Goal: Information Seeking & Learning: Check status

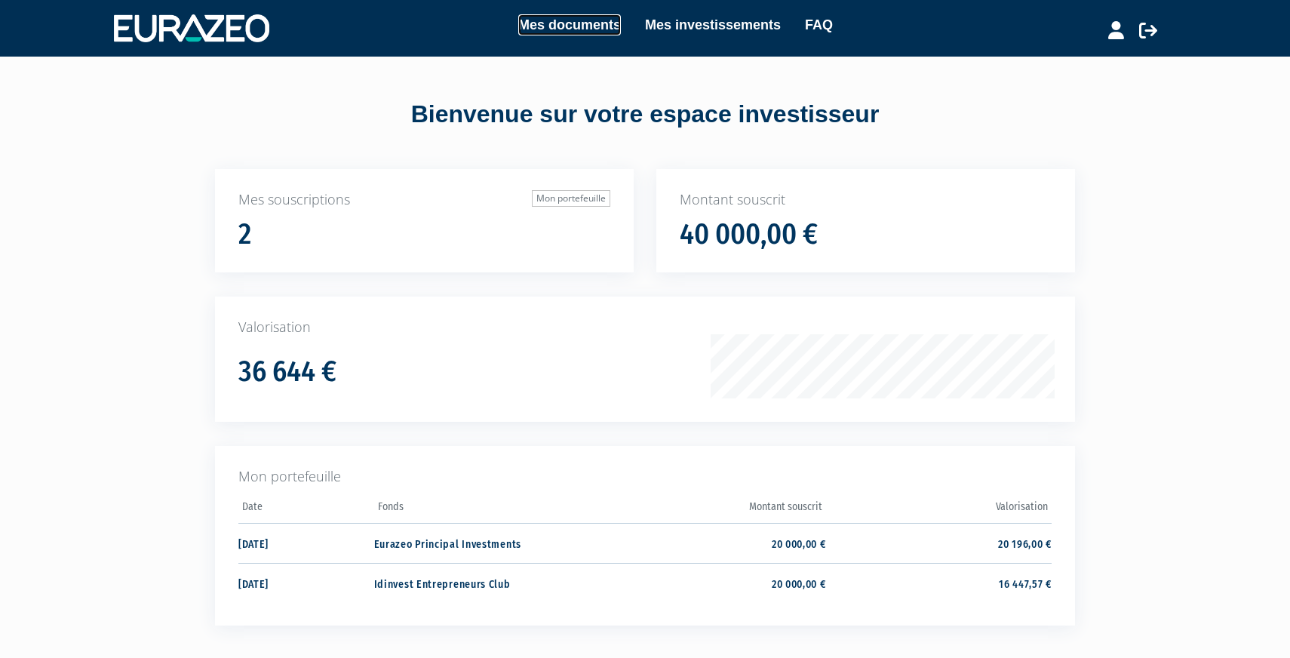
click at [585, 22] on link "Mes documents" at bounding box center [569, 24] width 103 height 21
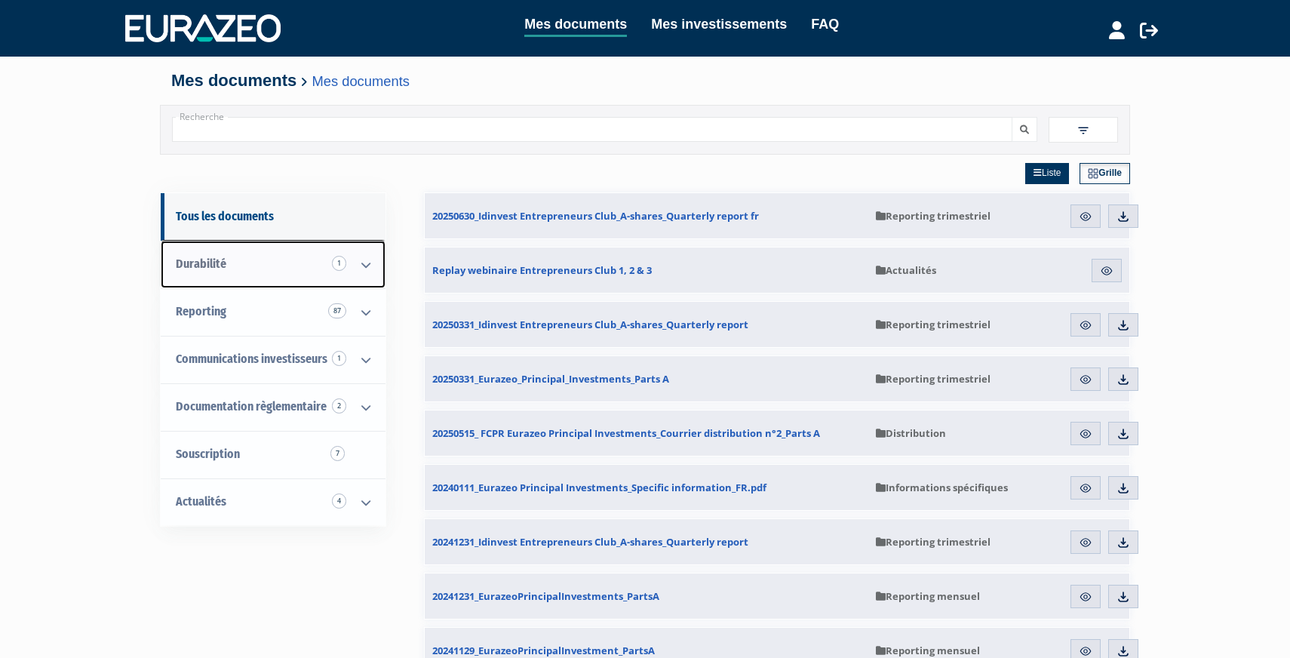
click at [355, 266] on icon at bounding box center [365, 264] width 39 height 47
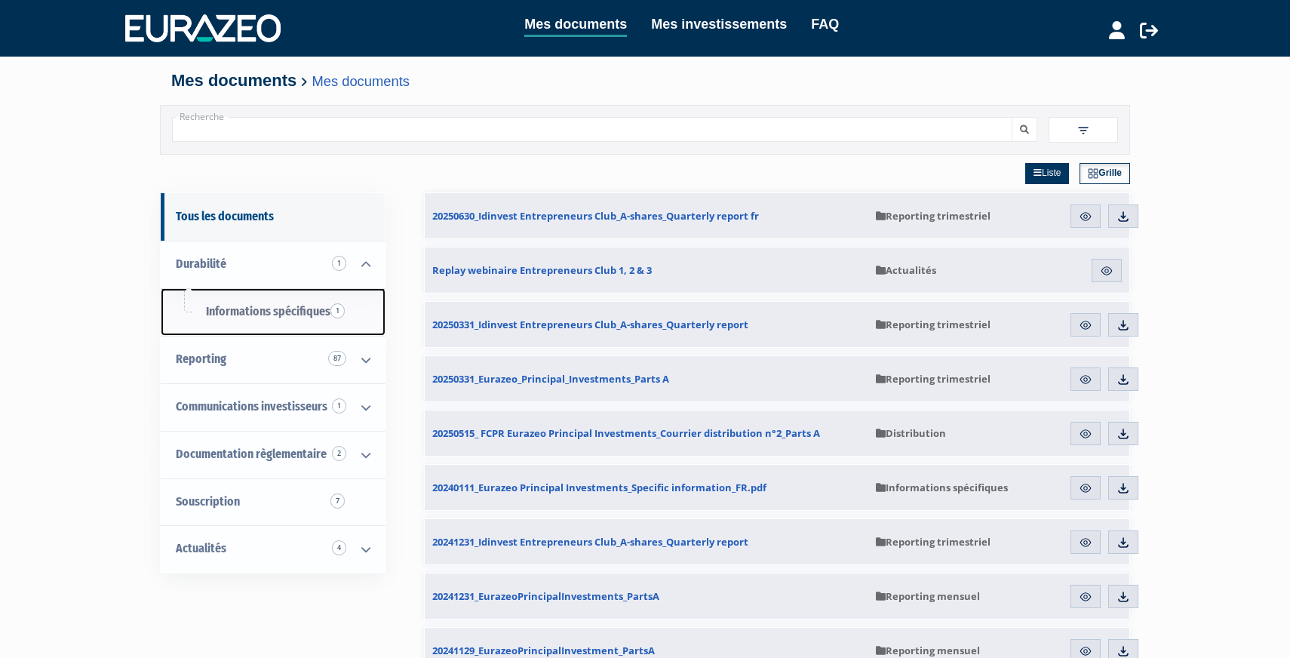
click at [271, 302] on link "Informations spécifiques 1" at bounding box center [273, 312] width 225 height 48
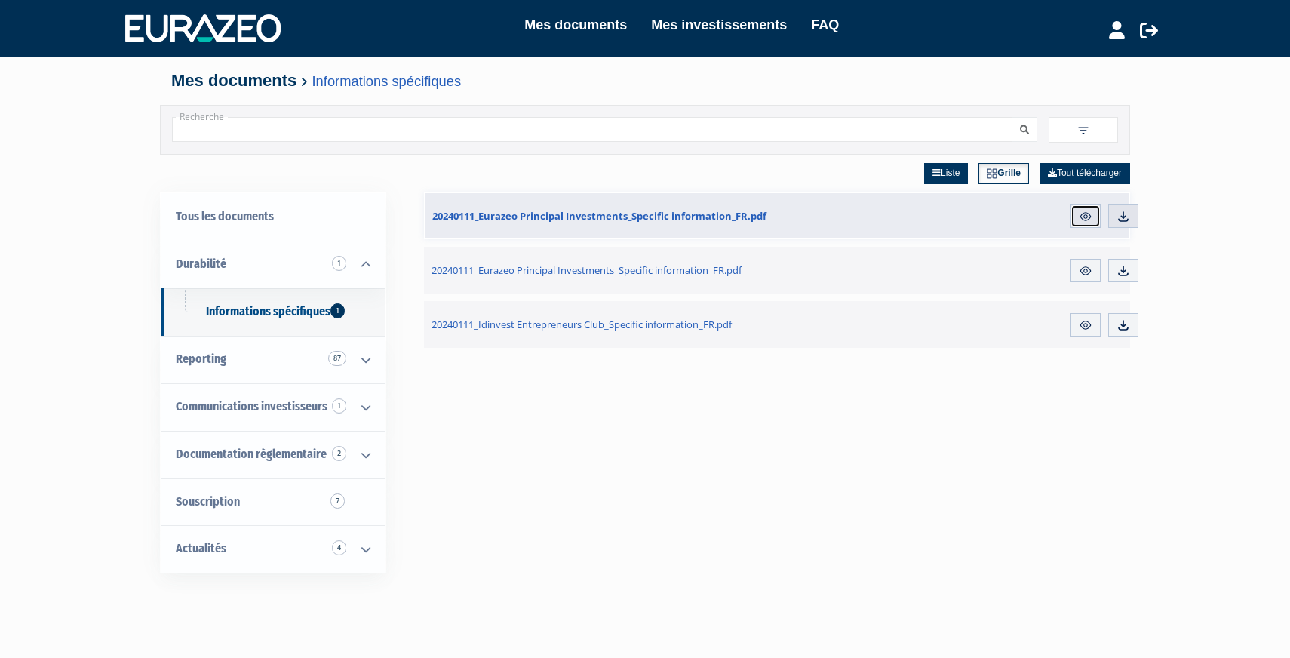
click at [1077, 215] on link "Aperçu" at bounding box center [1085, 216] width 30 height 24
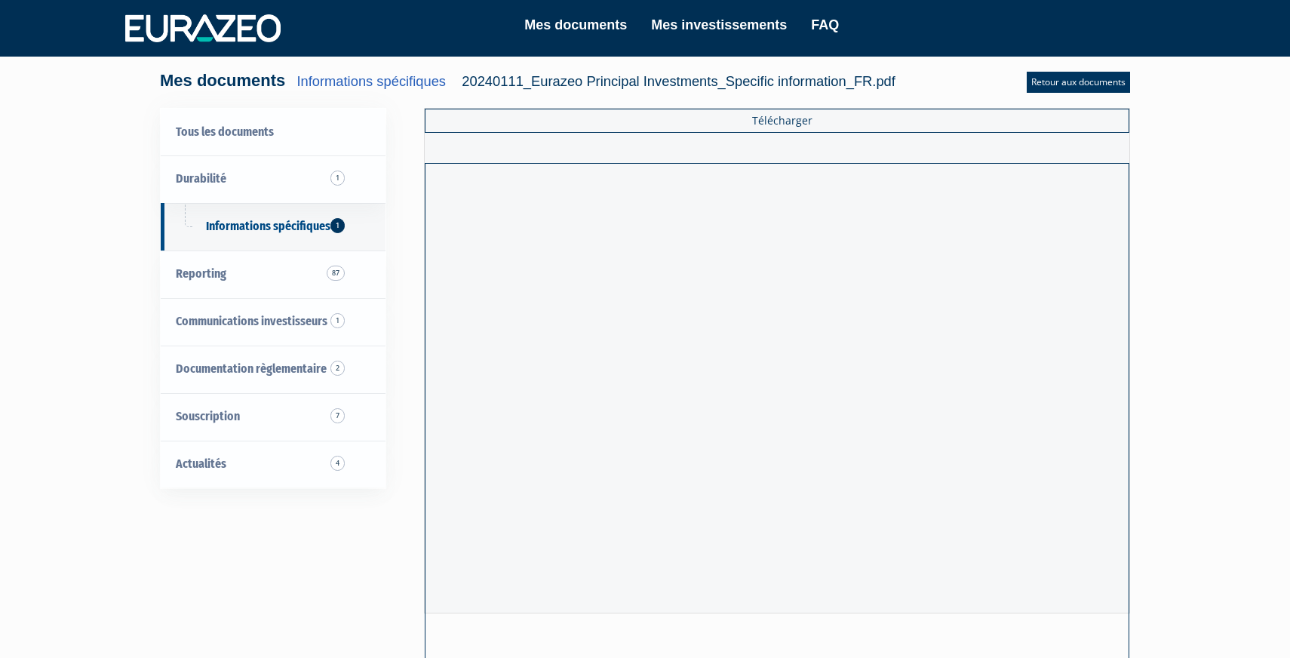
scroll to position [1, 0]
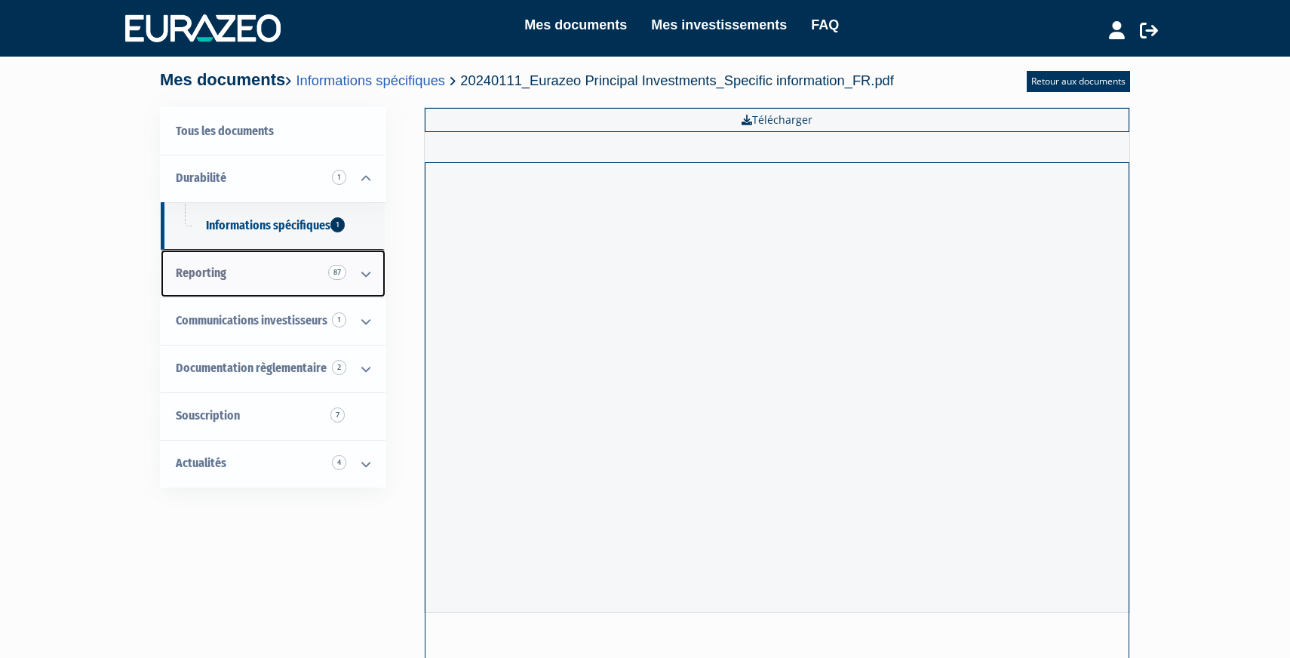
click at [246, 281] on link "Reporting 87" at bounding box center [273, 274] width 225 height 48
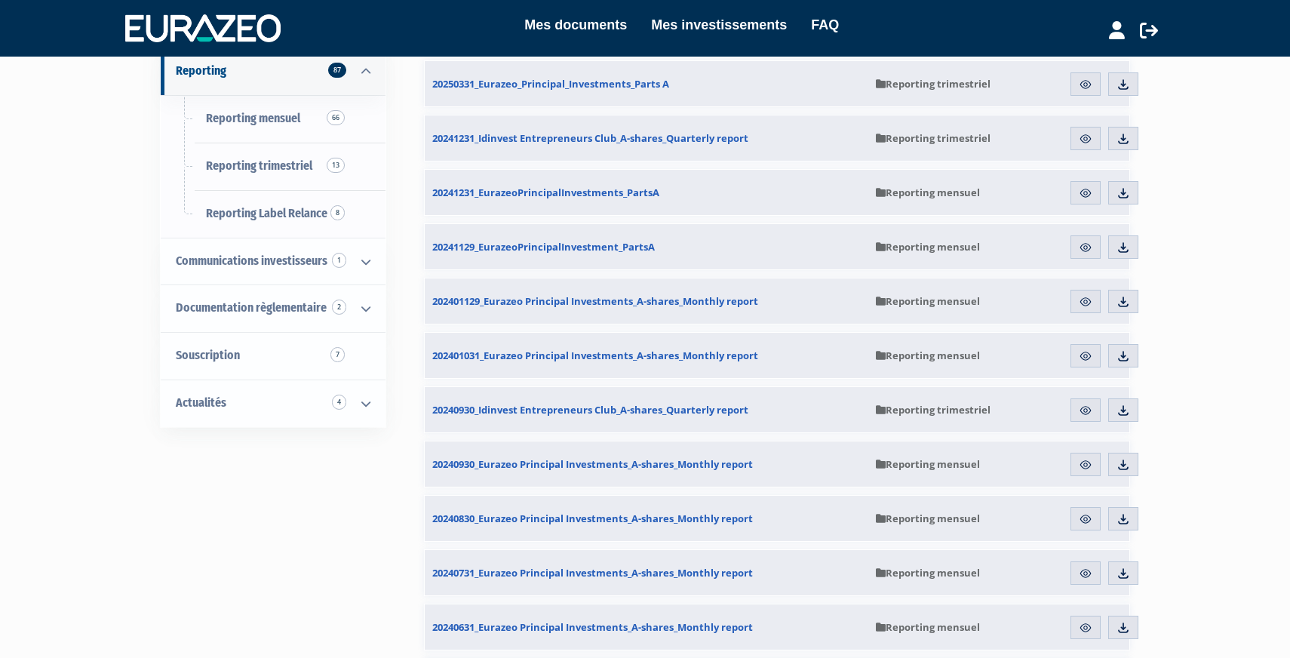
scroll to position [256, 0]
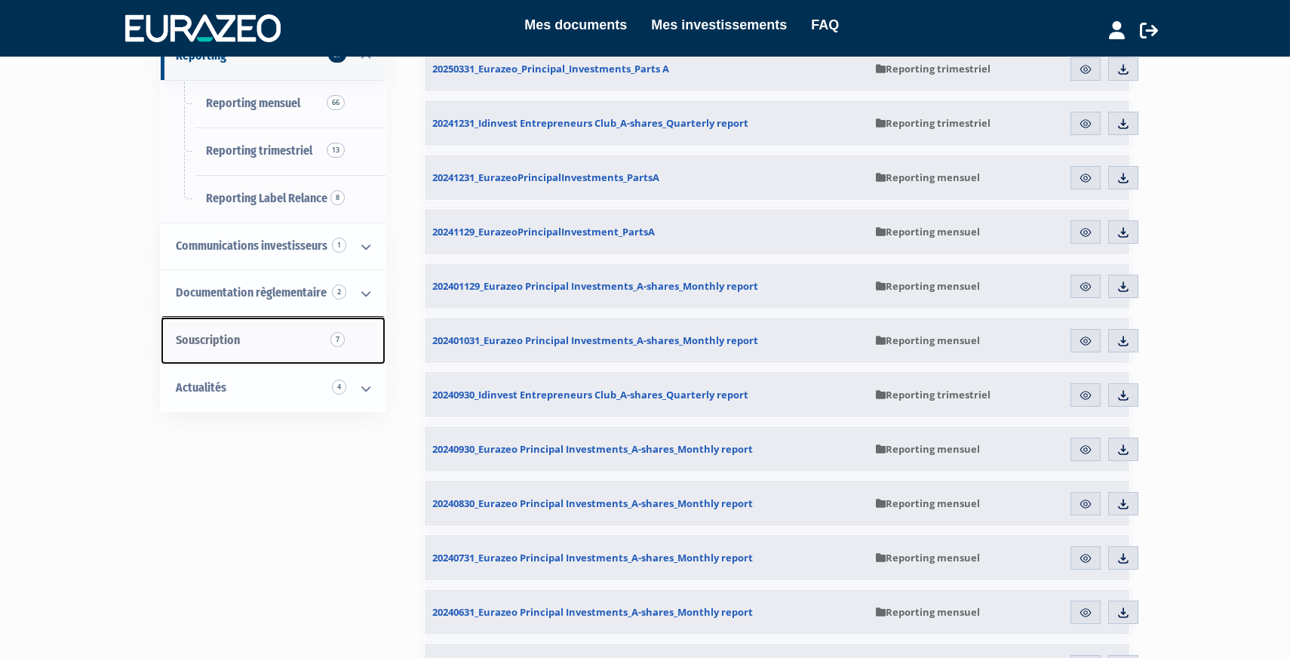
click at [338, 337] on span "7" at bounding box center [337, 339] width 14 height 15
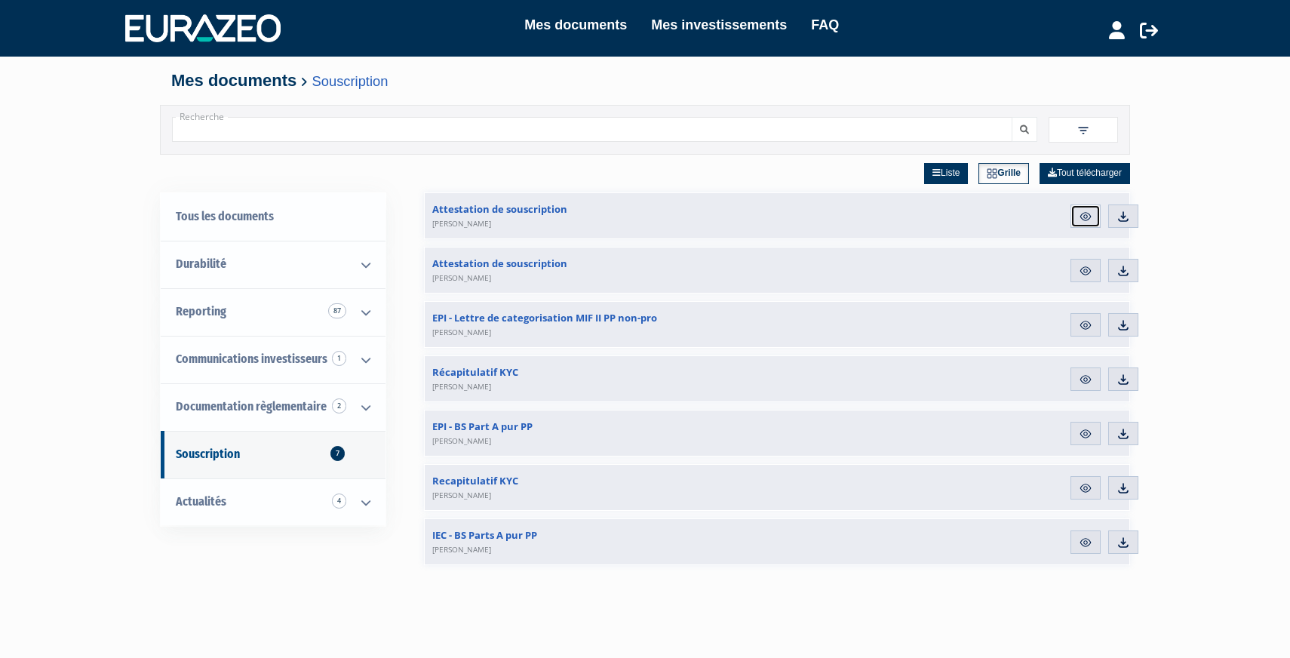
click at [1087, 212] on img at bounding box center [1086, 217] width 14 height 14
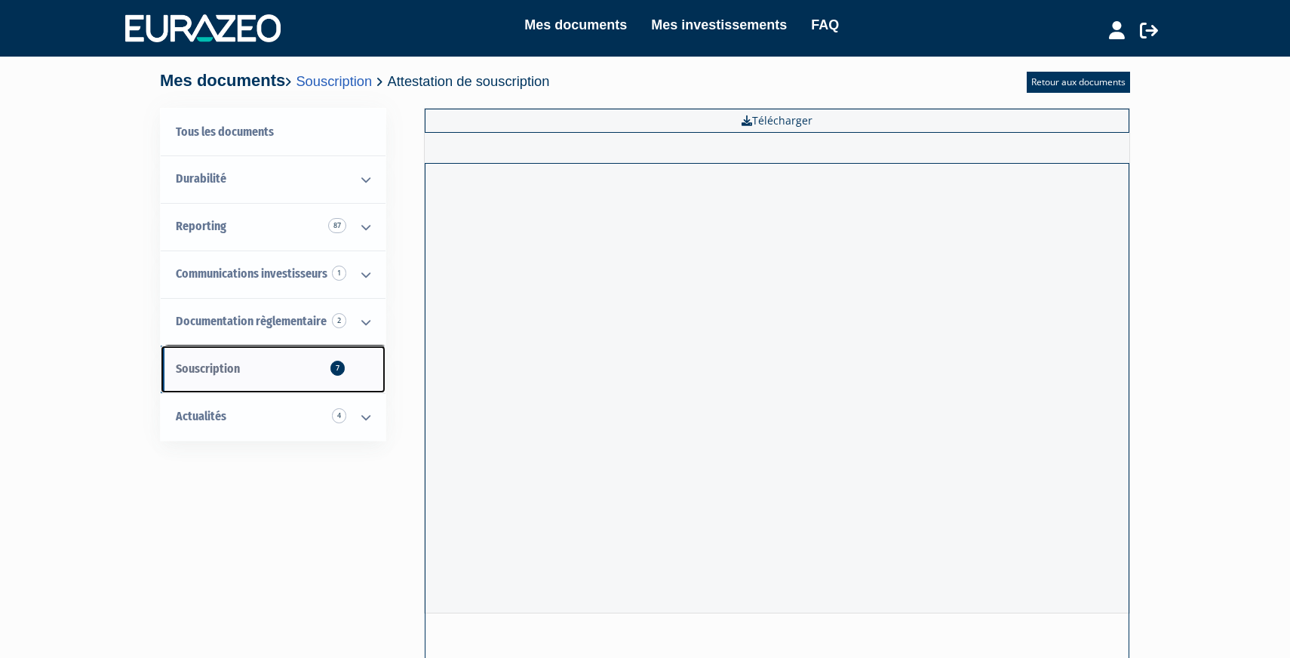
click at [318, 378] on link "Souscription 7" at bounding box center [273, 369] width 225 height 48
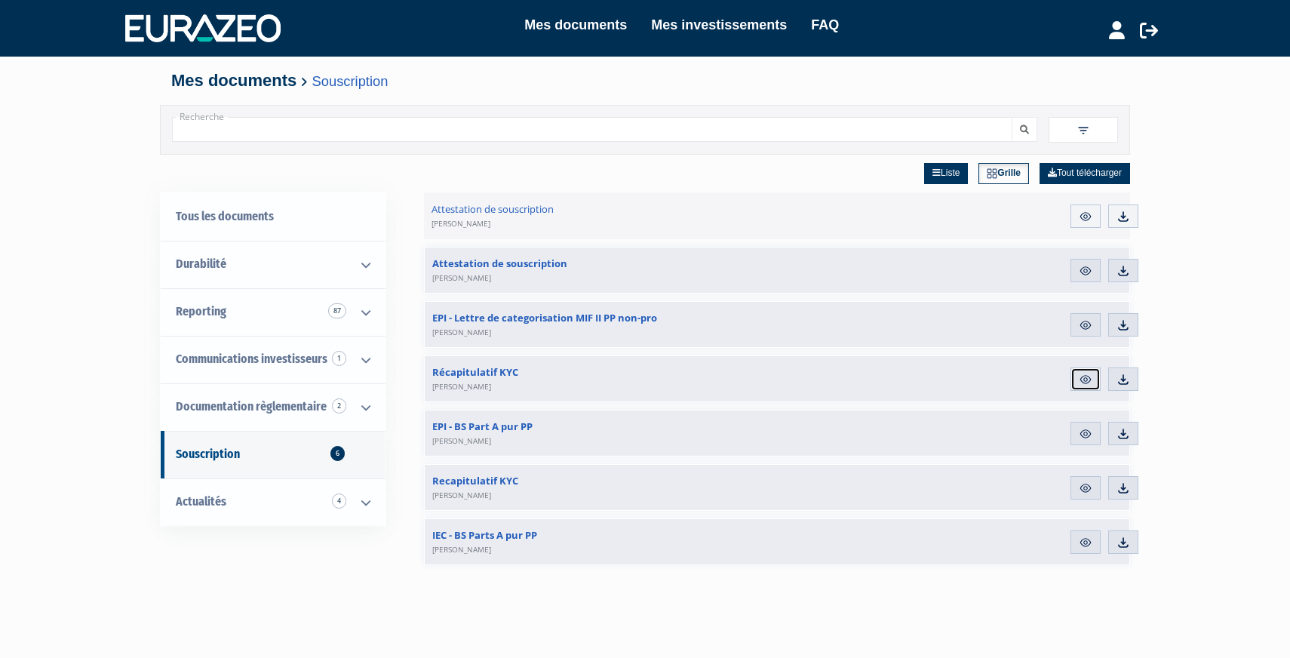
click at [1085, 376] on img at bounding box center [1086, 380] width 14 height 14
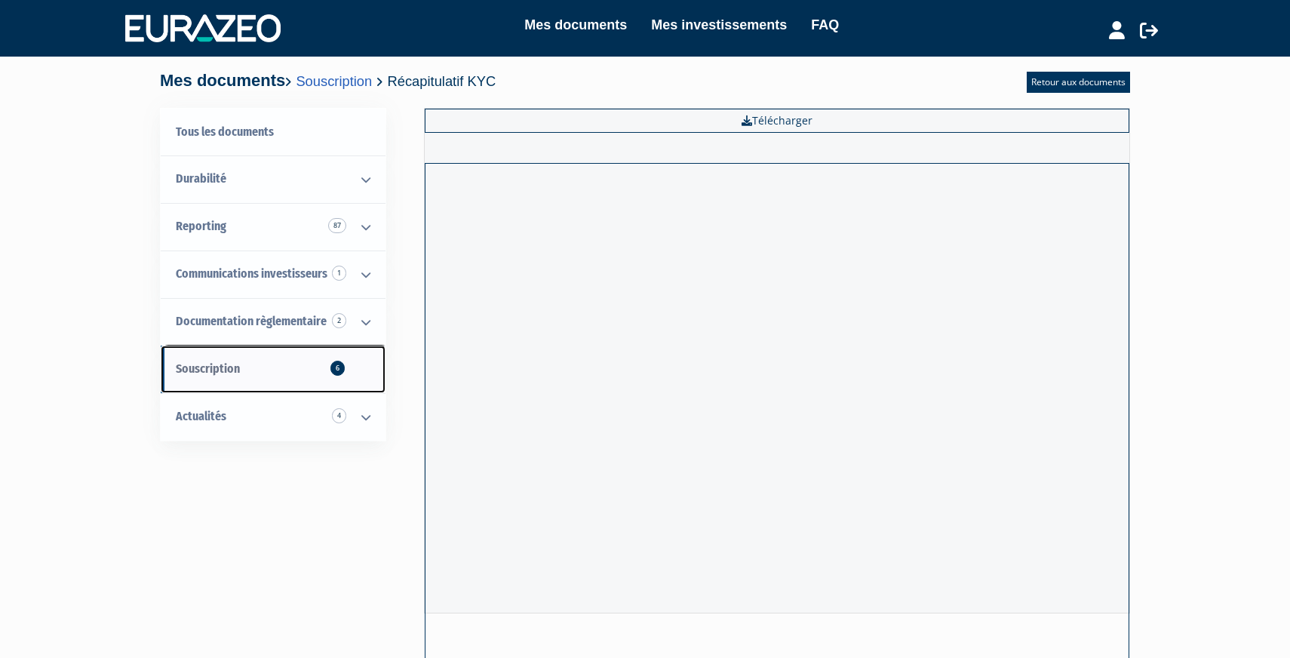
click at [267, 364] on link "Souscription 6" at bounding box center [273, 369] width 225 height 48
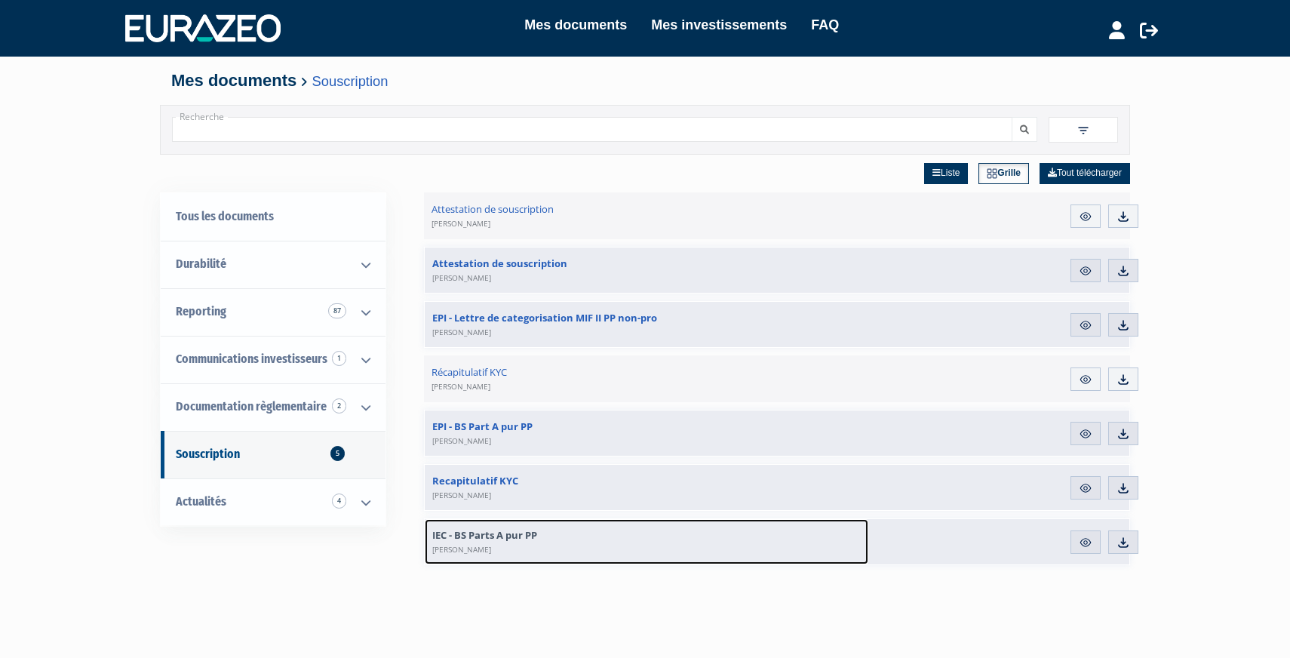
click at [556, 533] on link "IEC - BS Parts A pur PP MEHDI BOUSSOUF" at bounding box center [647, 541] width 444 height 45
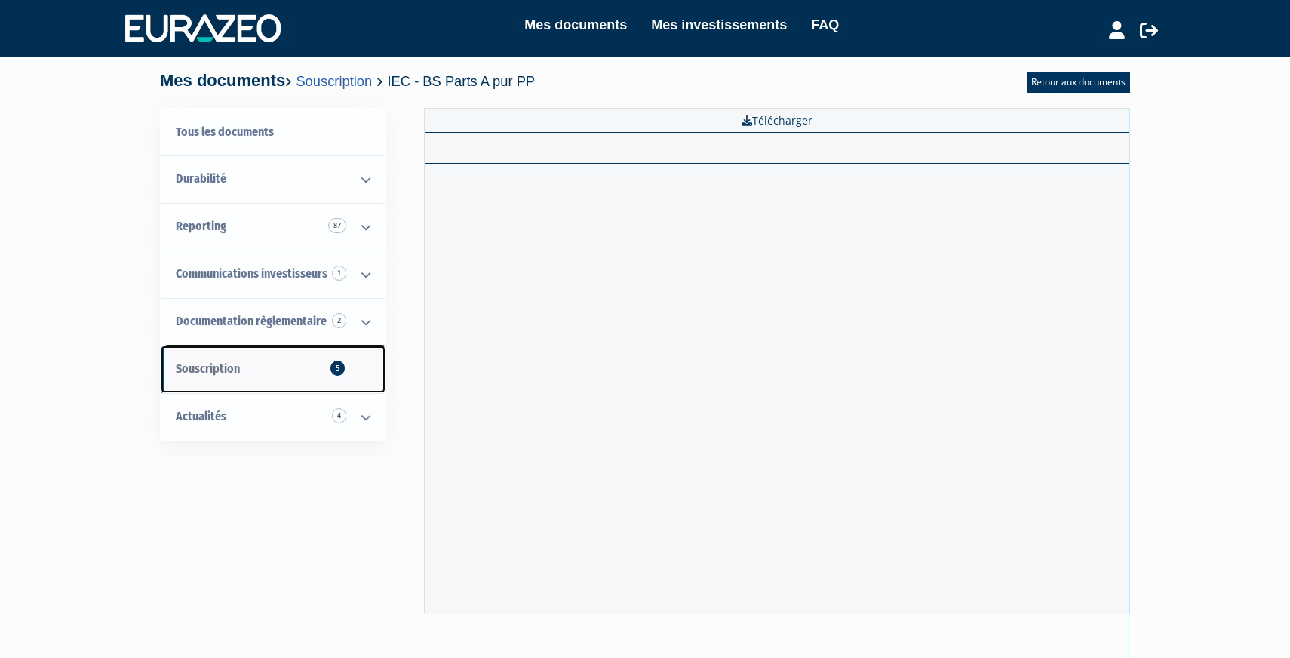
click at [281, 363] on link "Souscription 5" at bounding box center [273, 369] width 225 height 48
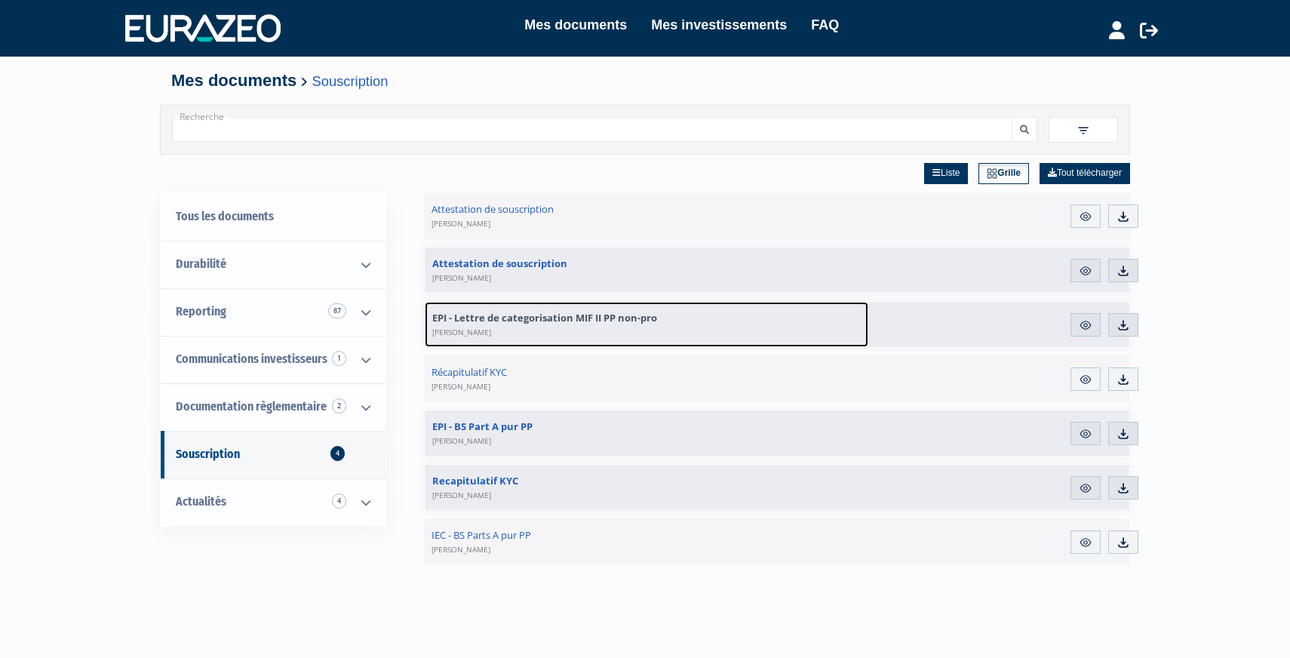
click at [491, 328] on span "MEHDI BOUSSOUF" at bounding box center [461, 332] width 59 height 11
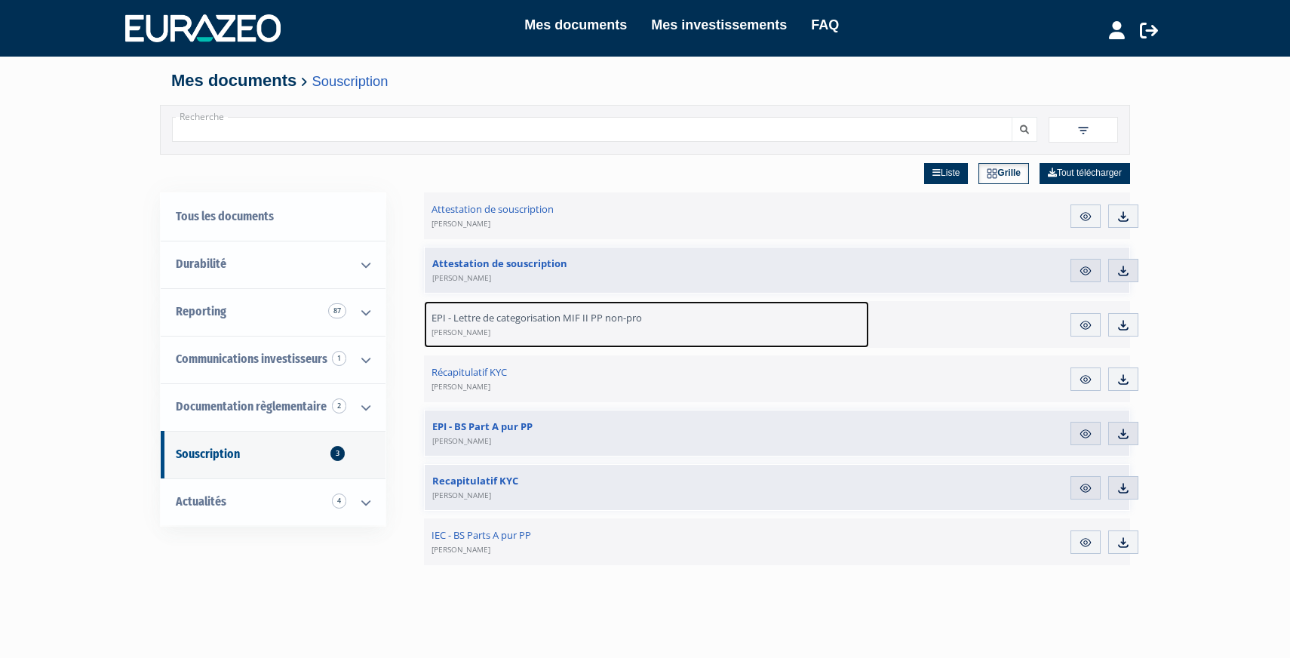
click at [505, 314] on span "EPI - Lettre de categorisation MIF II PP non-pro [PERSON_NAME]" at bounding box center [536, 324] width 210 height 27
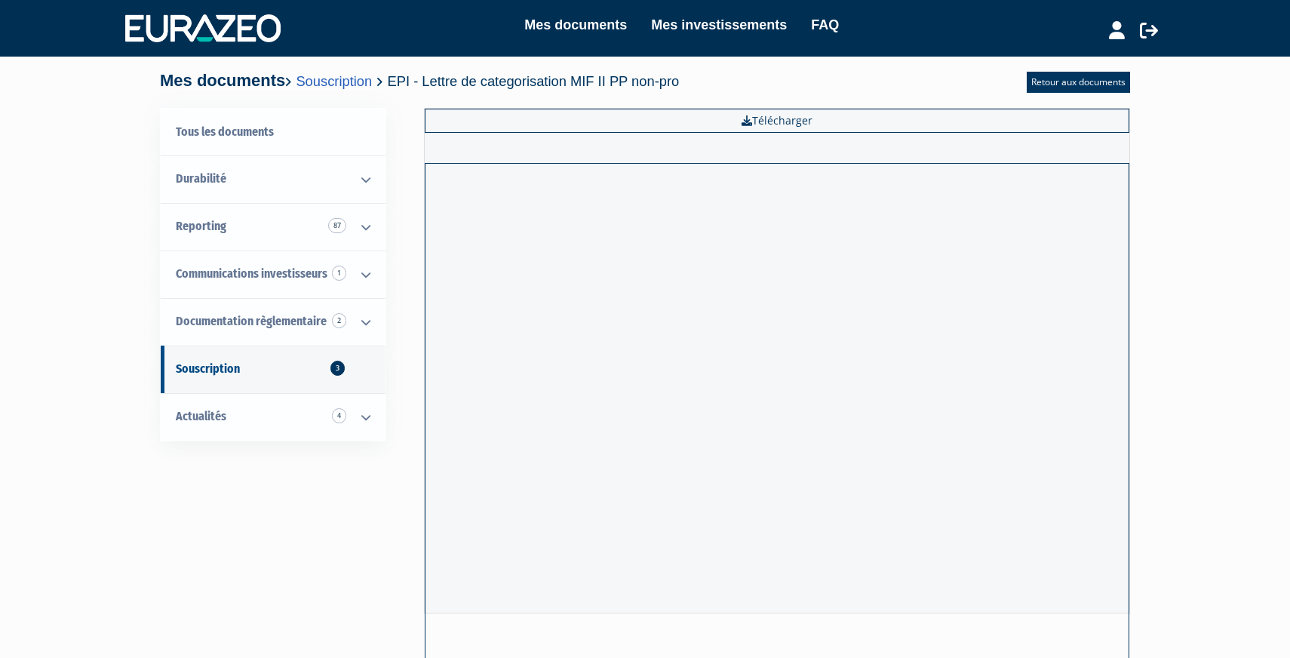
scroll to position [160, 0]
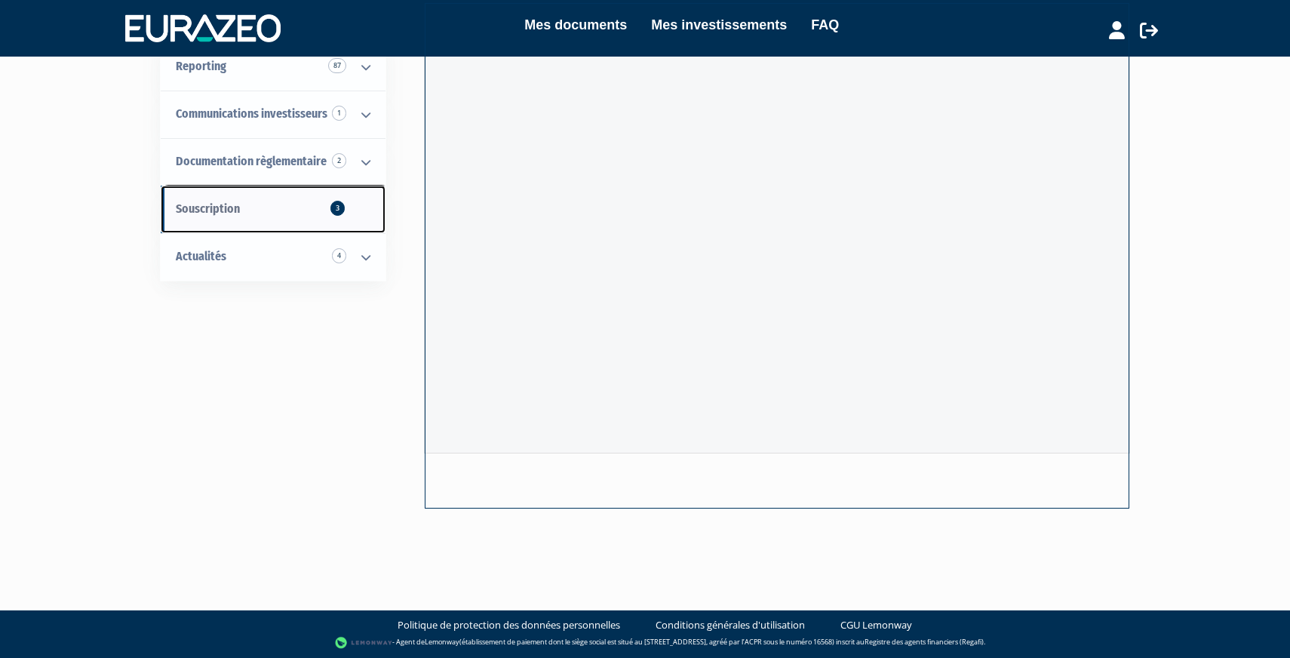
click at [289, 192] on link "Souscription 3" at bounding box center [273, 210] width 225 height 48
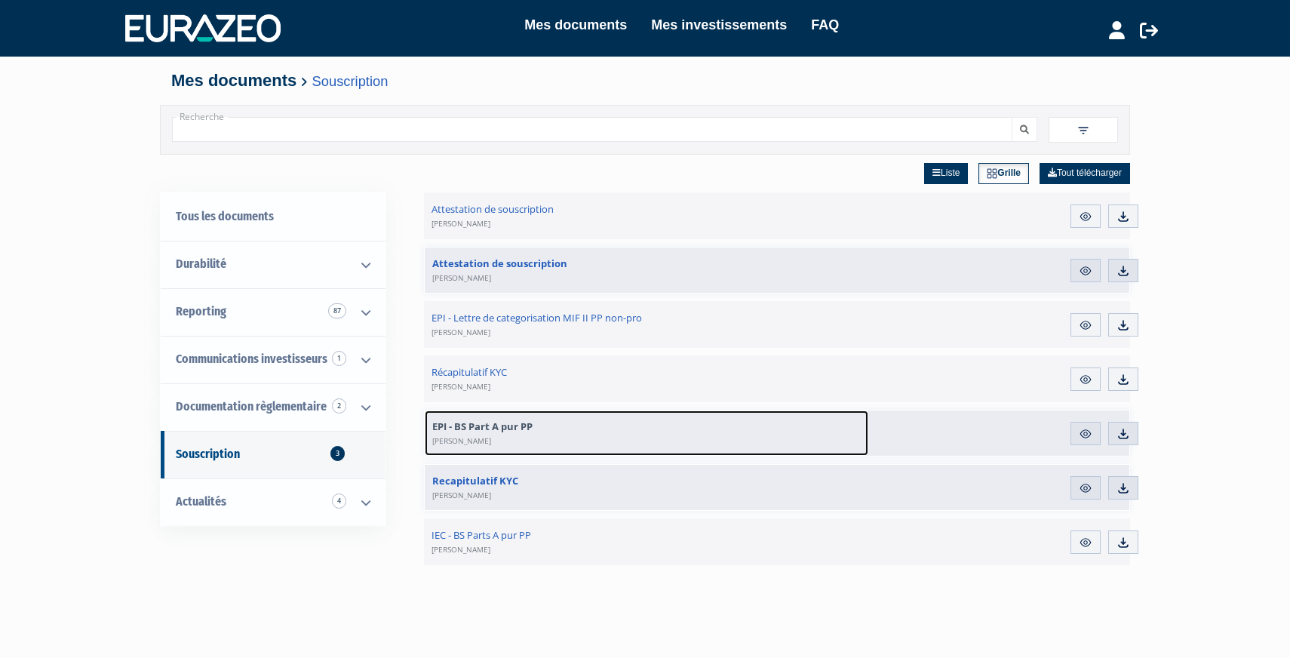
click at [485, 438] on span "[PERSON_NAME]" at bounding box center [461, 440] width 59 height 11
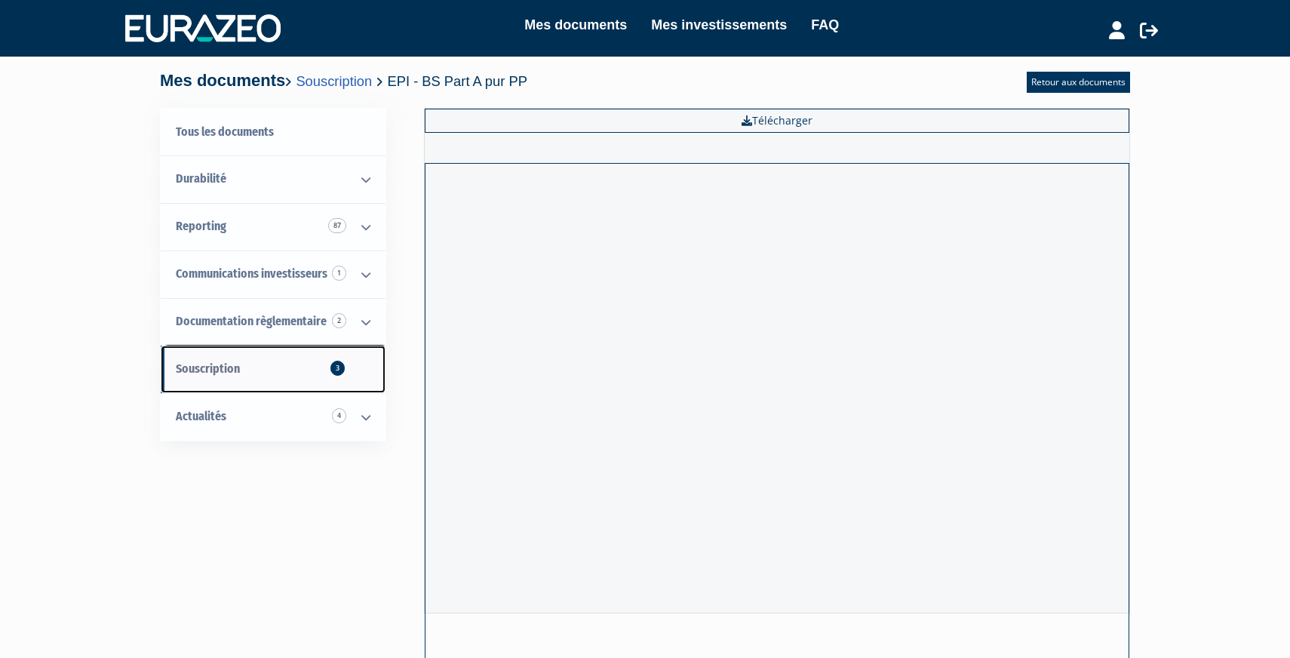
click at [284, 355] on link "Souscription 3" at bounding box center [273, 369] width 225 height 48
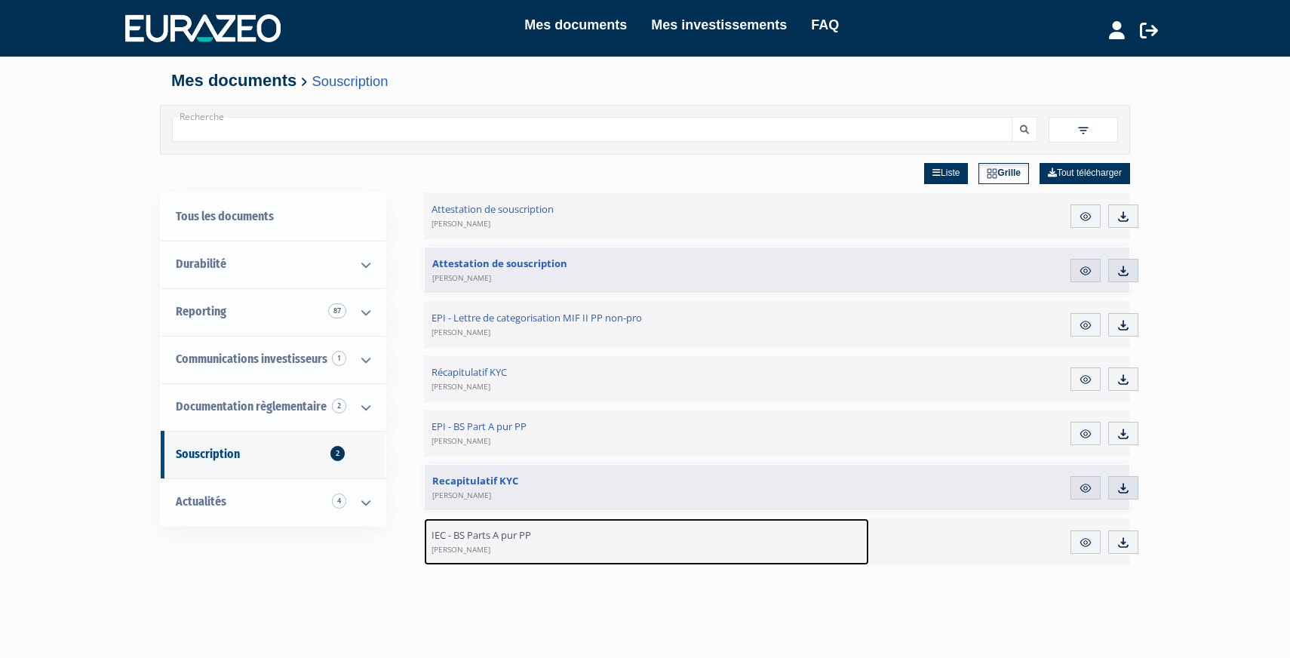
click at [521, 532] on span "IEC - BS Parts A pur PP MEHDI BOUSSOUF" at bounding box center [481, 541] width 100 height 27
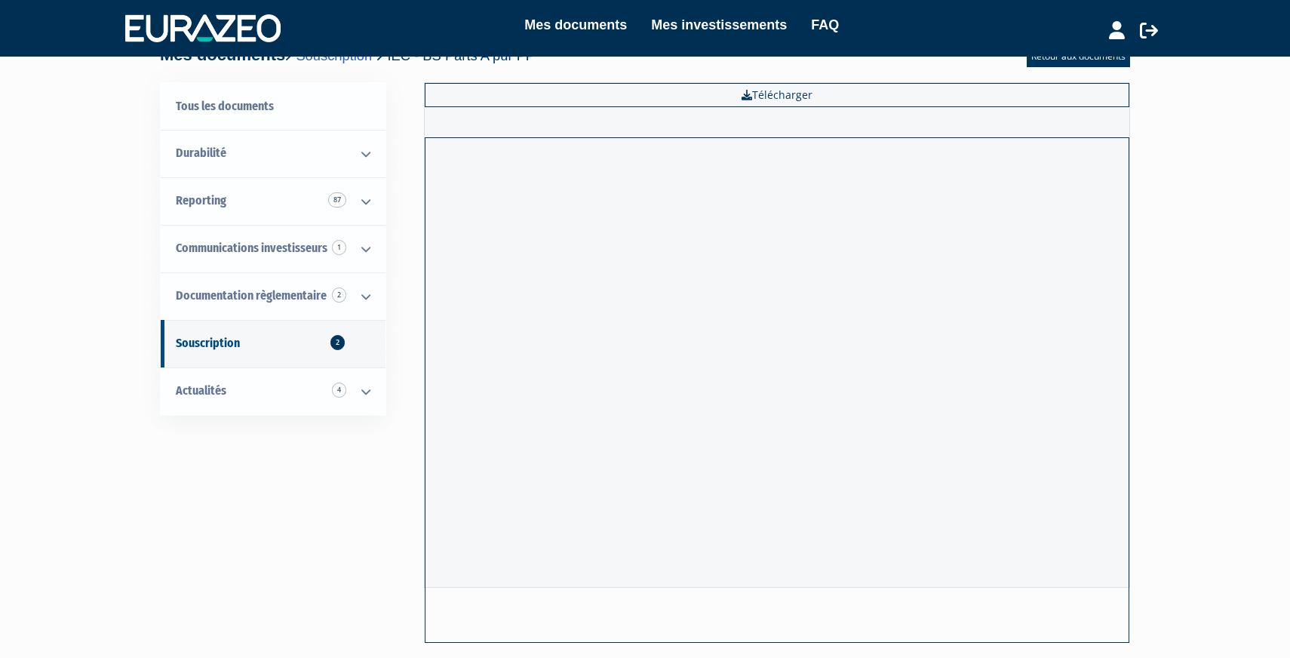
scroll to position [30, 0]
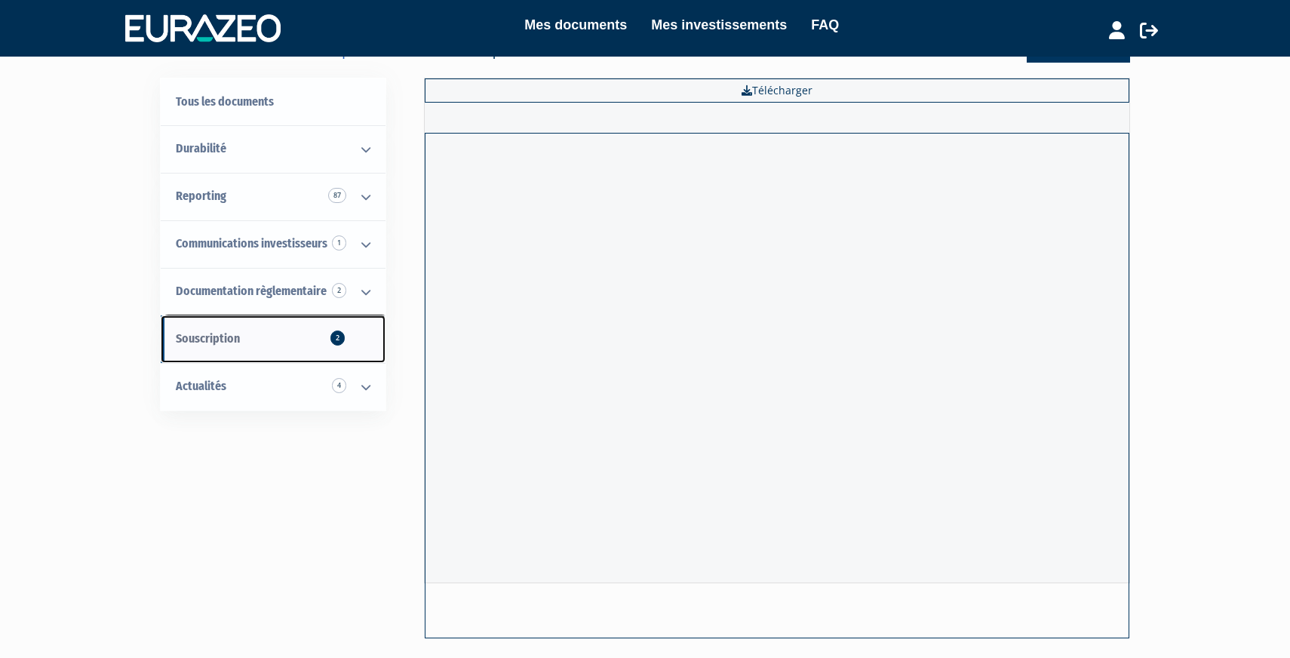
click at [270, 351] on link "Souscription 2" at bounding box center [273, 339] width 225 height 48
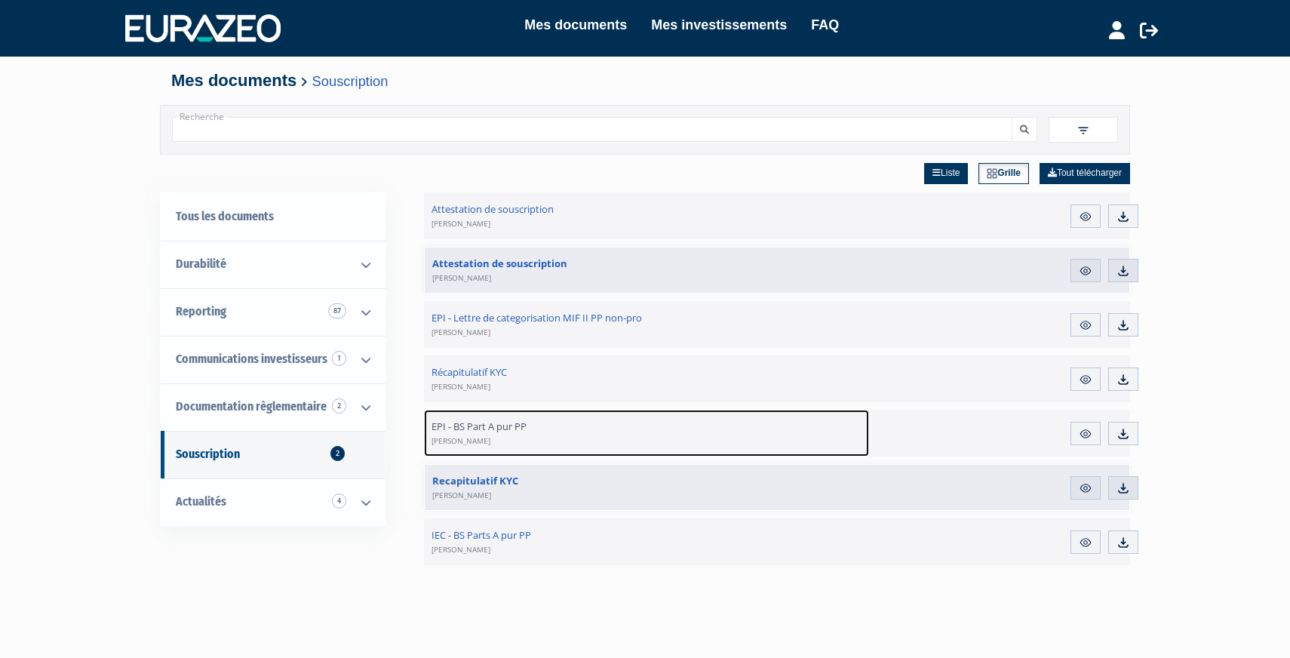
click at [524, 427] on span "EPI - BS Part A pur PP MEHDI BOUSSOUF" at bounding box center [478, 432] width 95 height 27
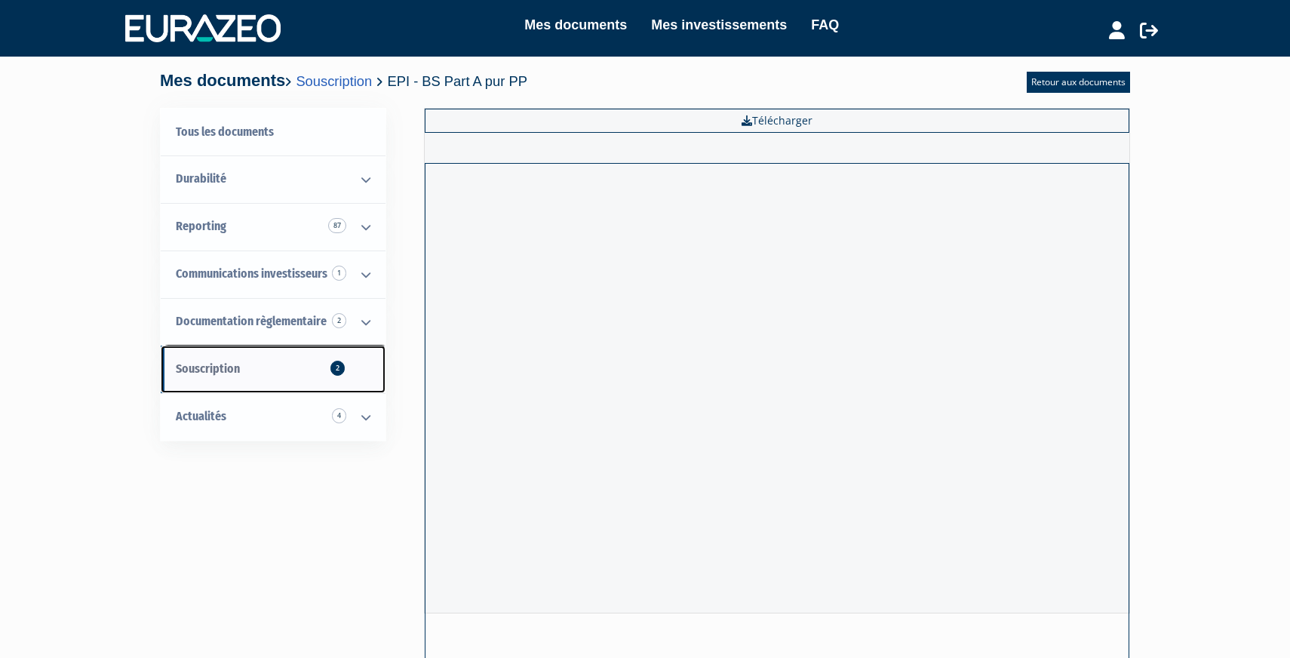
click at [266, 367] on link "Souscription 2" at bounding box center [273, 369] width 225 height 48
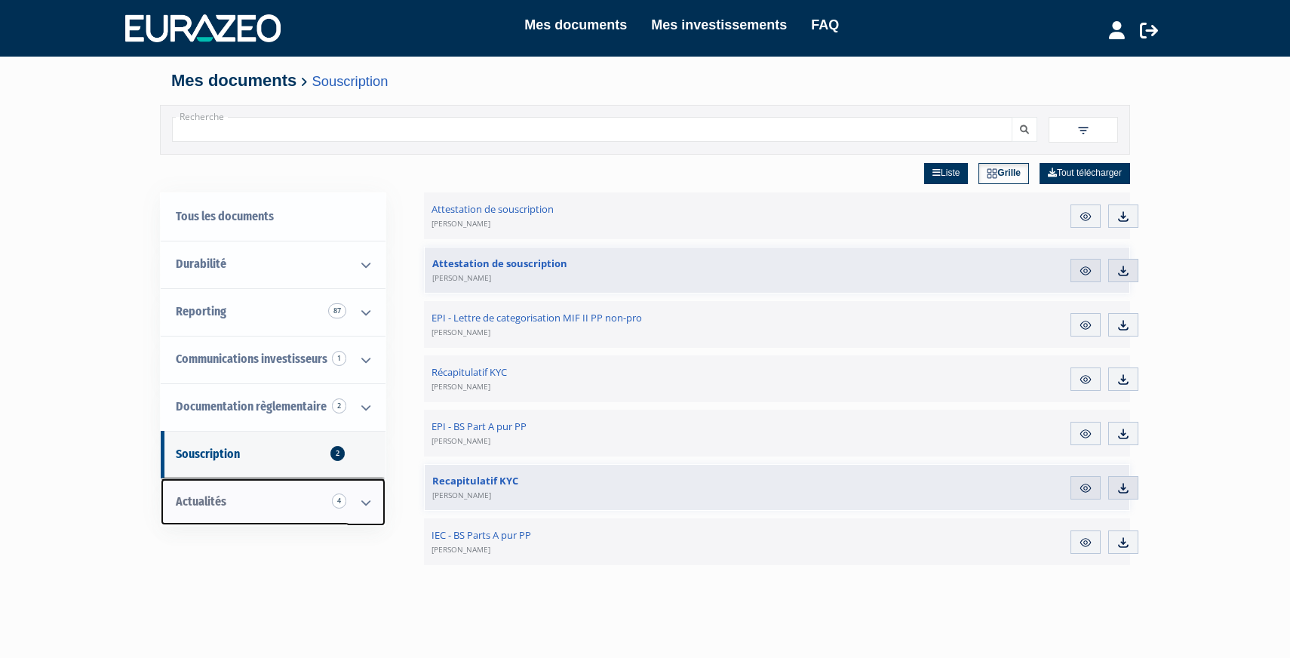
click at [263, 505] on link "Actualités 4" at bounding box center [273, 502] width 225 height 48
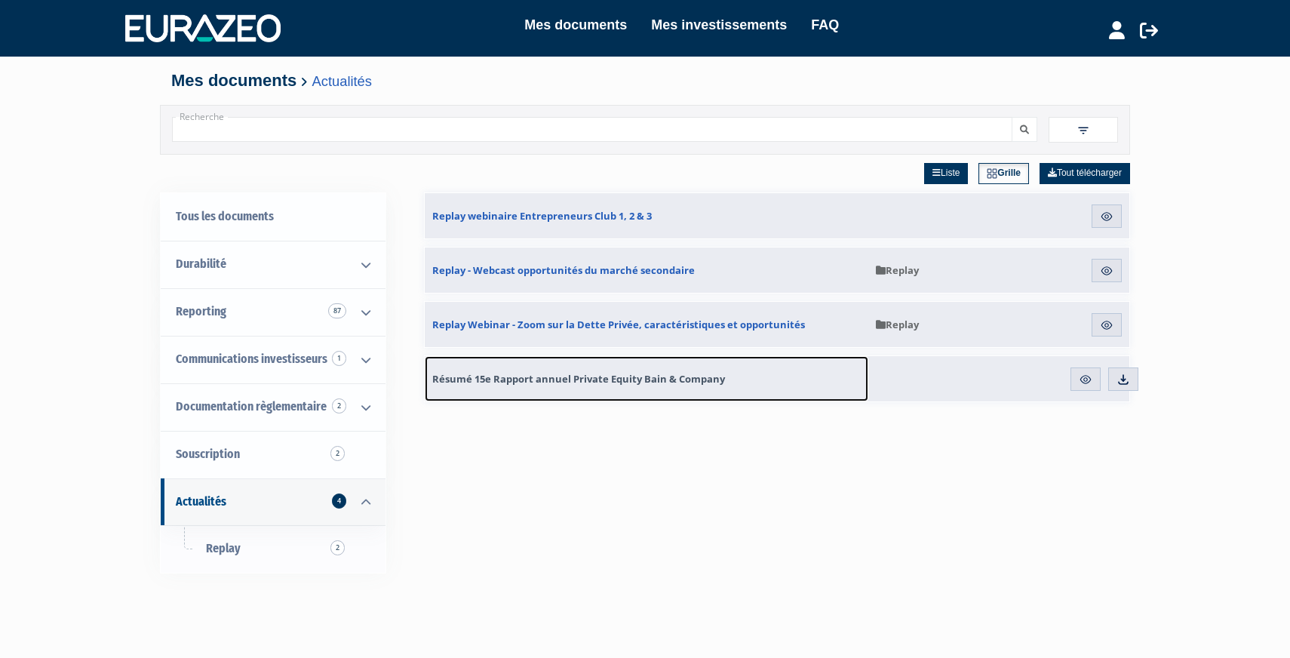
click at [514, 382] on span "Résumé 15e Rapport annuel Private Equity Bain & Company" at bounding box center [578, 379] width 293 height 14
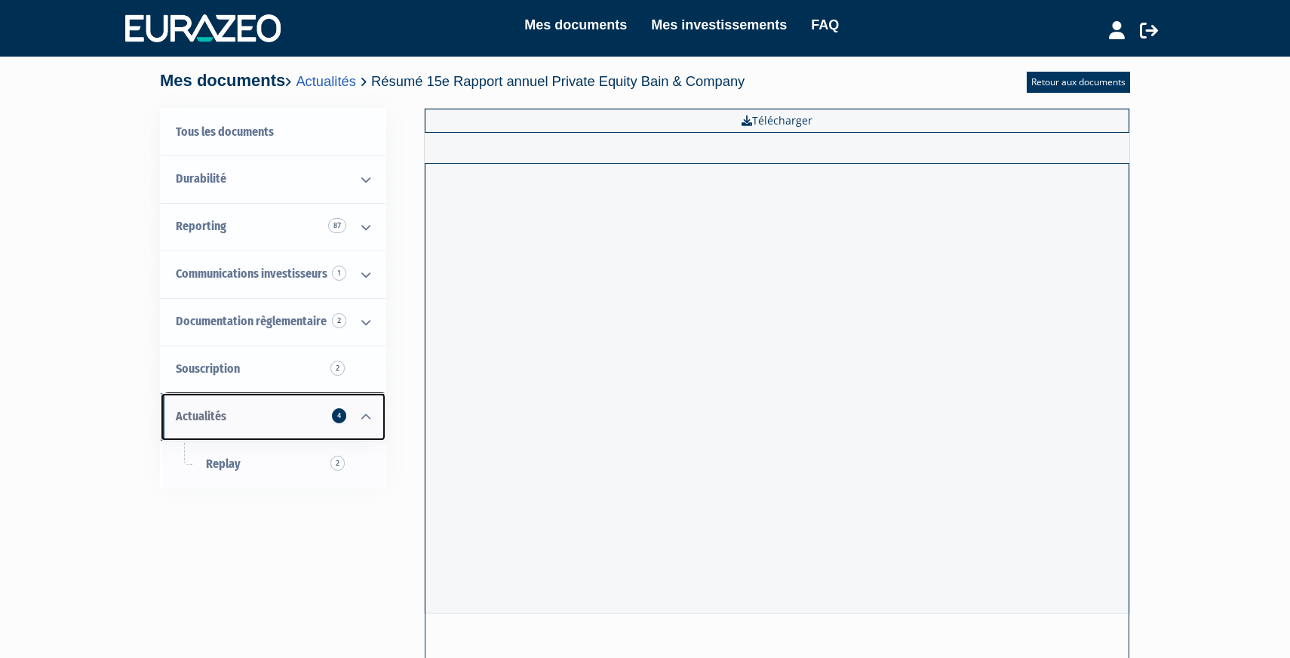
click at [293, 418] on link "Actualités 4" at bounding box center [273, 417] width 225 height 48
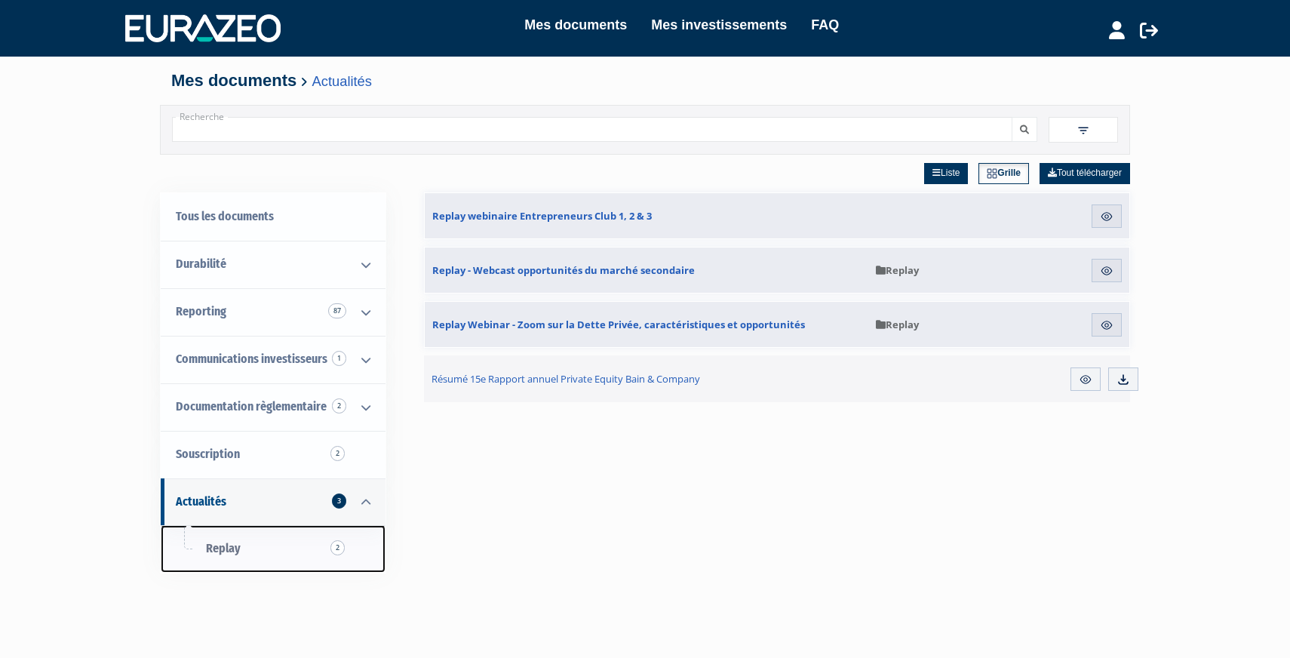
click at [301, 551] on link "Replay 2" at bounding box center [273, 549] width 225 height 48
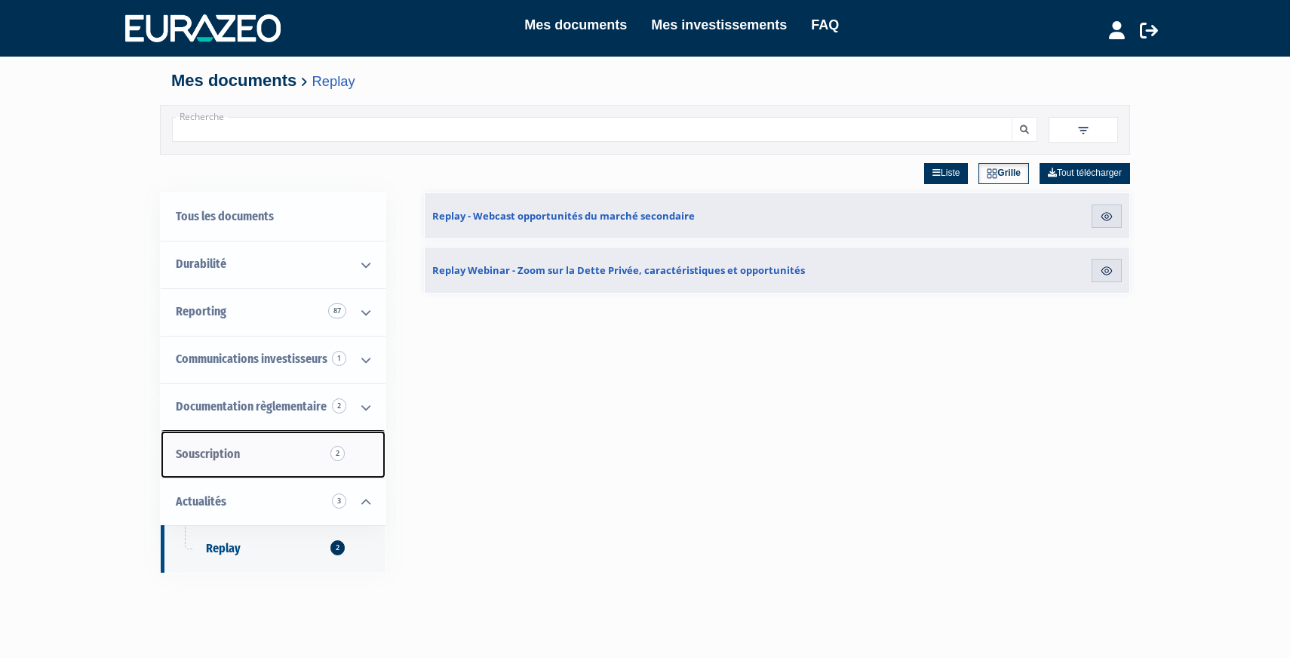
click at [260, 439] on link "Souscription 2" at bounding box center [273, 455] width 225 height 48
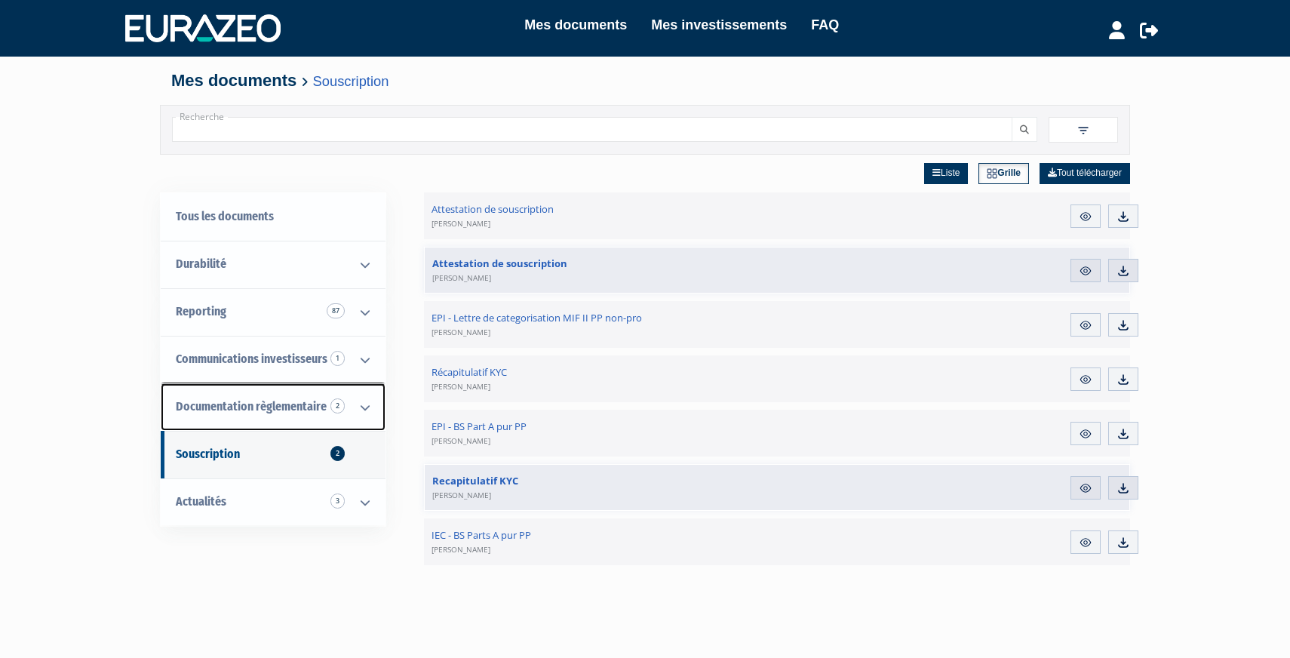
click at [259, 408] on span "Documentation règlementaire 2" at bounding box center [251, 406] width 151 height 14
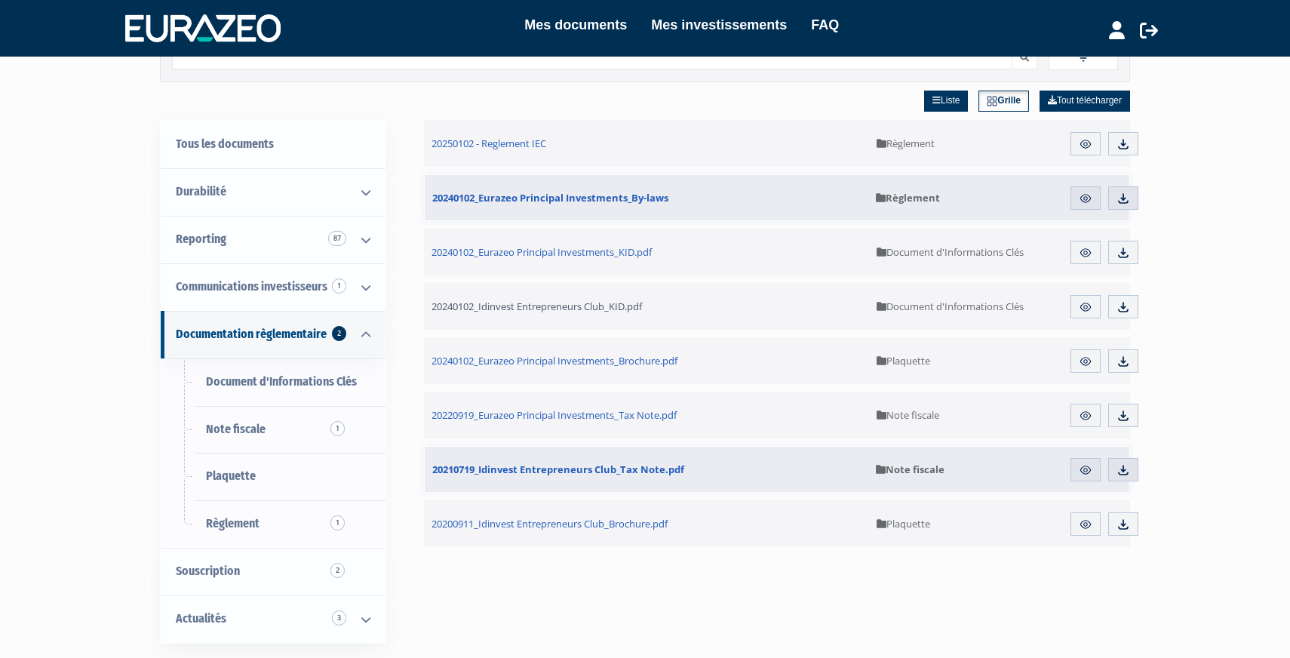
scroll to position [81, 0]
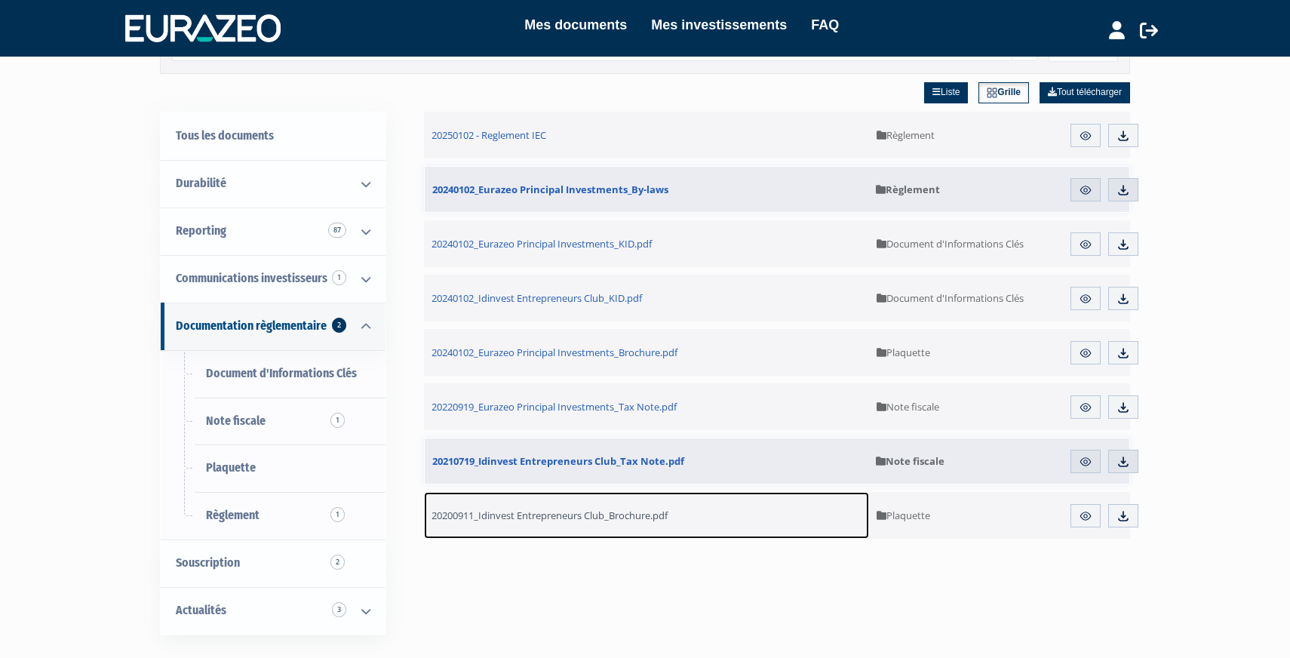
click at [585, 516] on span "20200911_Idinvest Entrepreneurs Club_Brochure.pdf" at bounding box center [549, 515] width 236 height 14
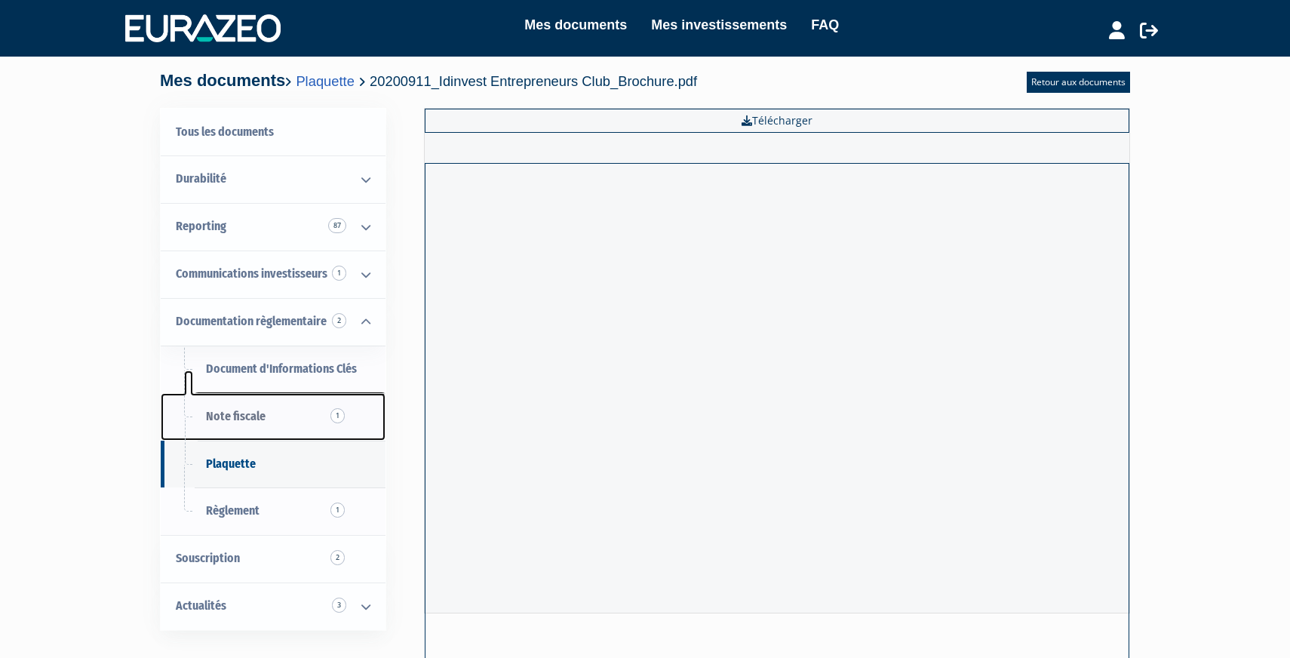
click at [298, 416] on link "Note fiscale 1" at bounding box center [273, 417] width 225 height 48
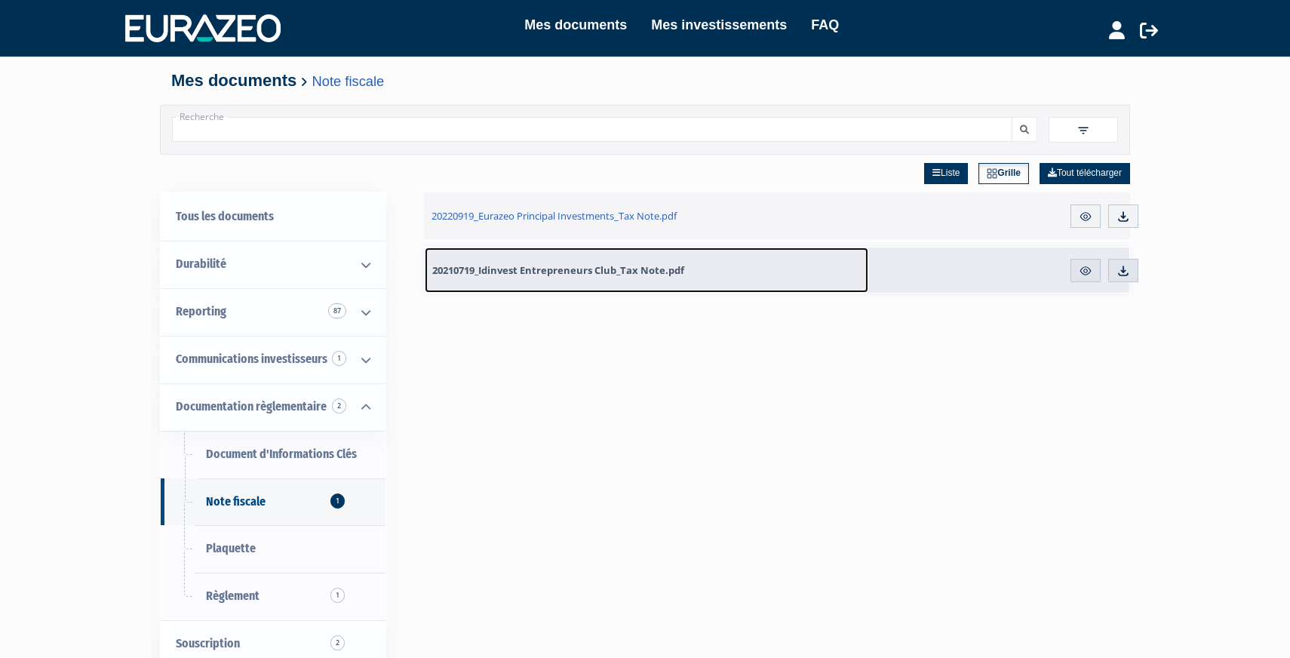
click at [637, 274] on span "20210719_Idinvest Entrepreneurs Club_Tax Note.pdf" at bounding box center [558, 270] width 252 height 14
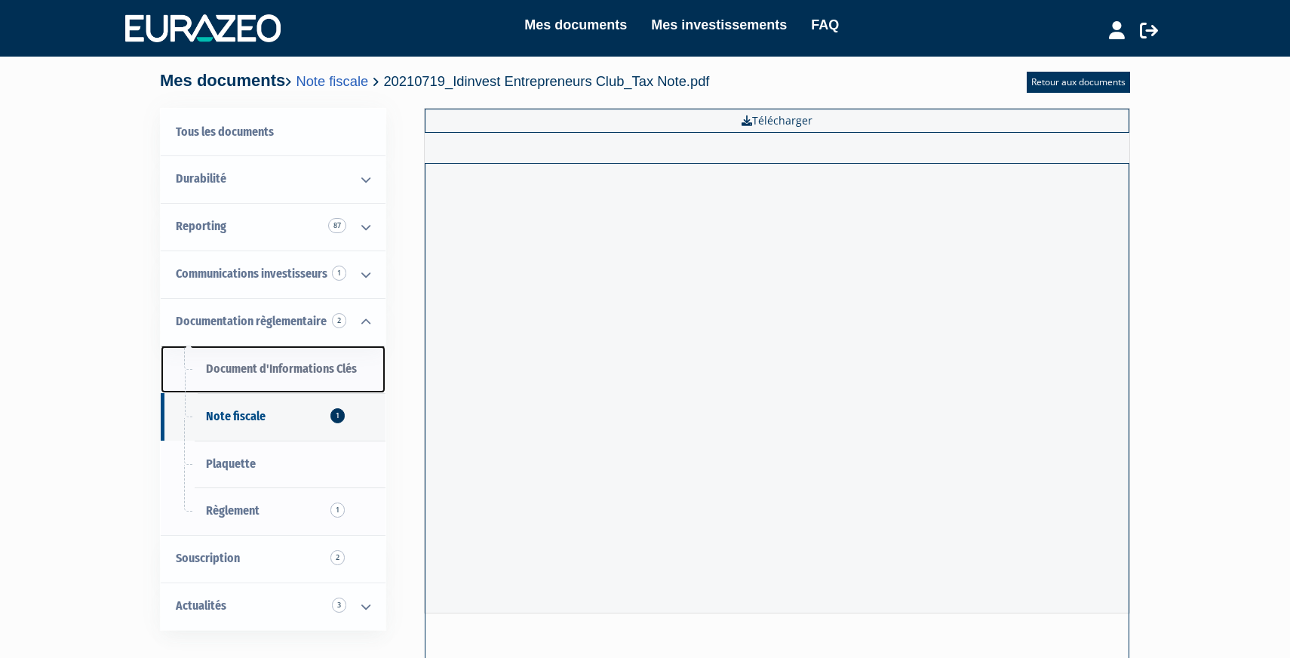
click at [290, 374] on span "Document d'Informations Clés" at bounding box center [281, 368] width 151 height 14
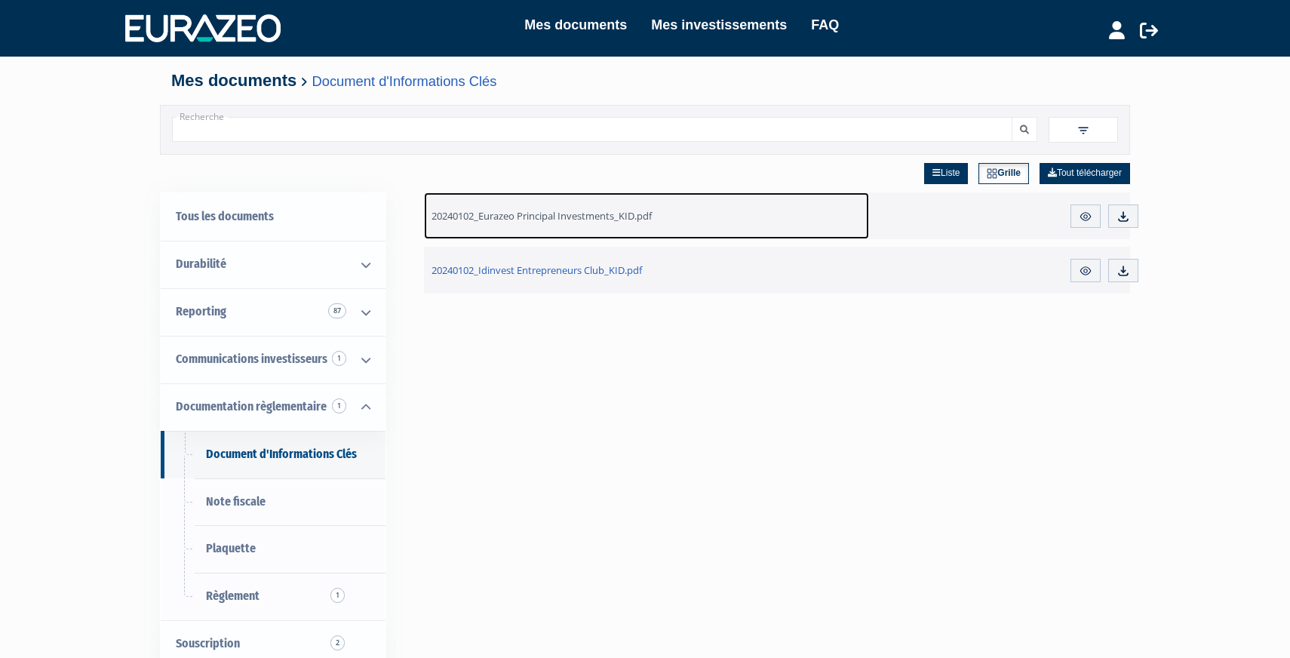
click at [491, 217] on span "20240102_Eurazeo Principal Investments_KID.pdf" at bounding box center [541, 216] width 220 height 14
click at [567, 217] on span "20240102_Eurazeo Principal Investments_KID.pdf" at bounding box center [541, 216] width 220 height 14
click at [639, 228] on link "20240102_Eurazeo Principal Investments_KID.pdf" at bounding box center [646, 215] width 445 height 47
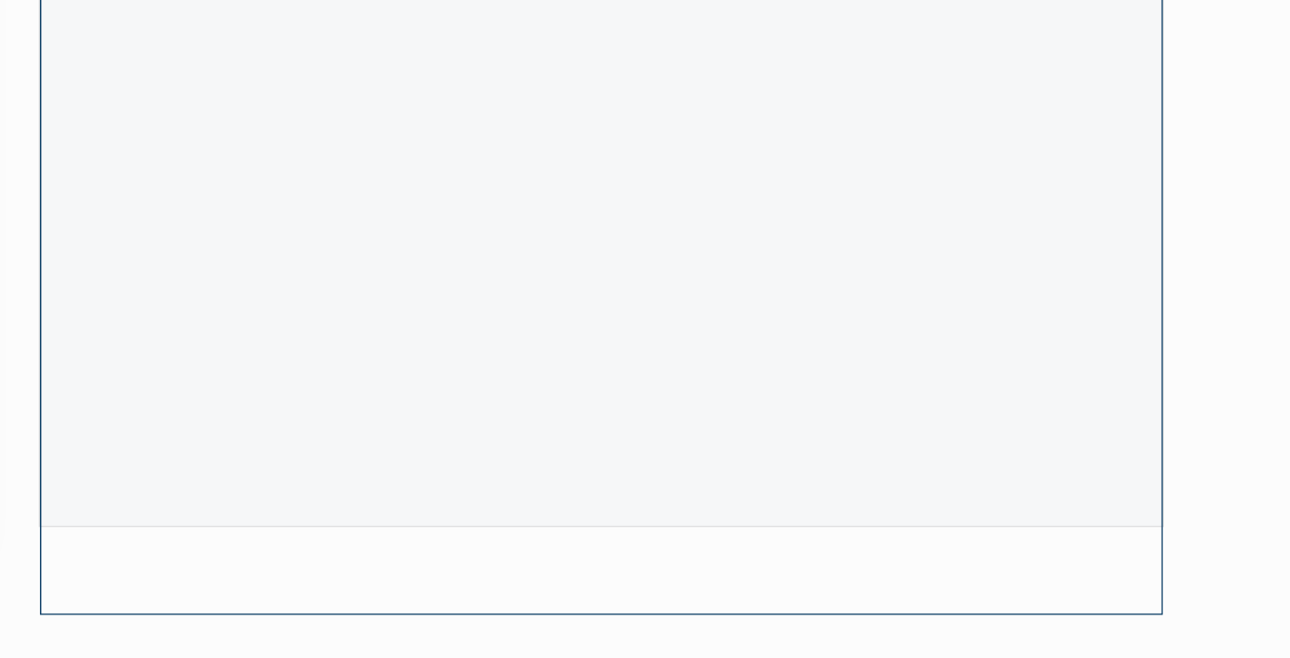
scroll to position [38, 0]
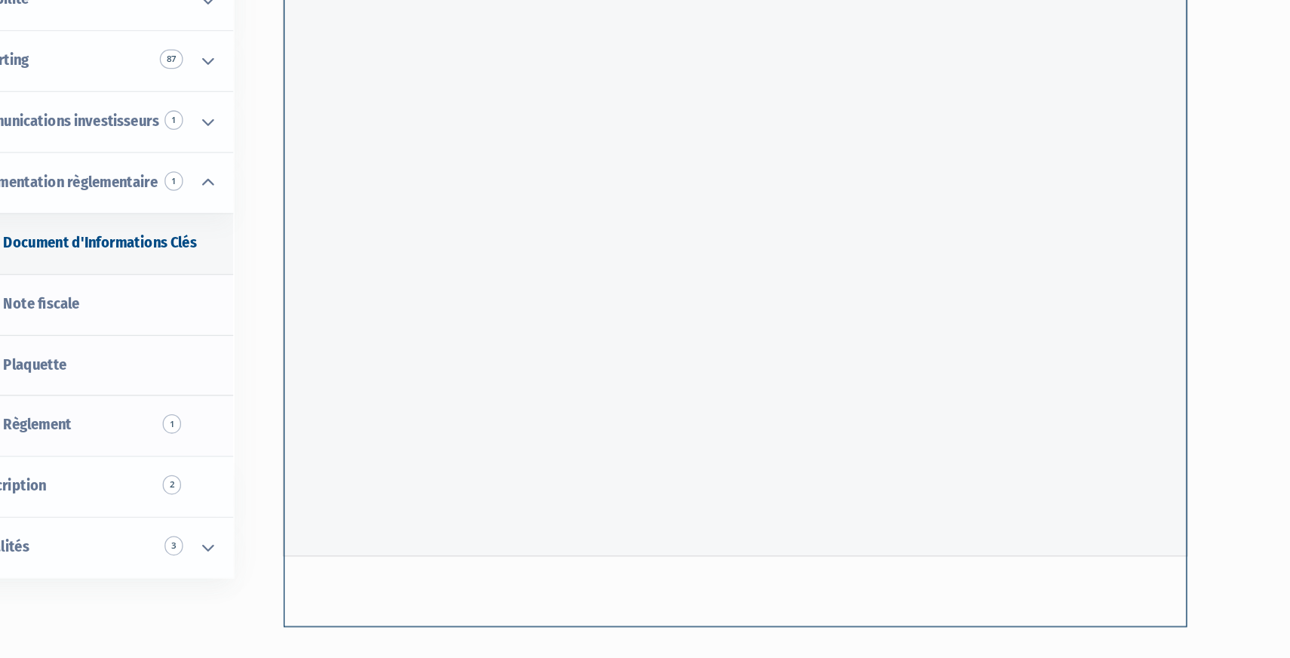
drag, startPoint x: 1207, startPoint y: 276, endPoint x: 1160, endPoint y: 315, distance: 60.6
click at [1160, 315] on div "Mes documents Mes investissements FAQ Déconnexion Mes documents Mes investissem…" at bounding box center [645, 316] width 1290 height 709
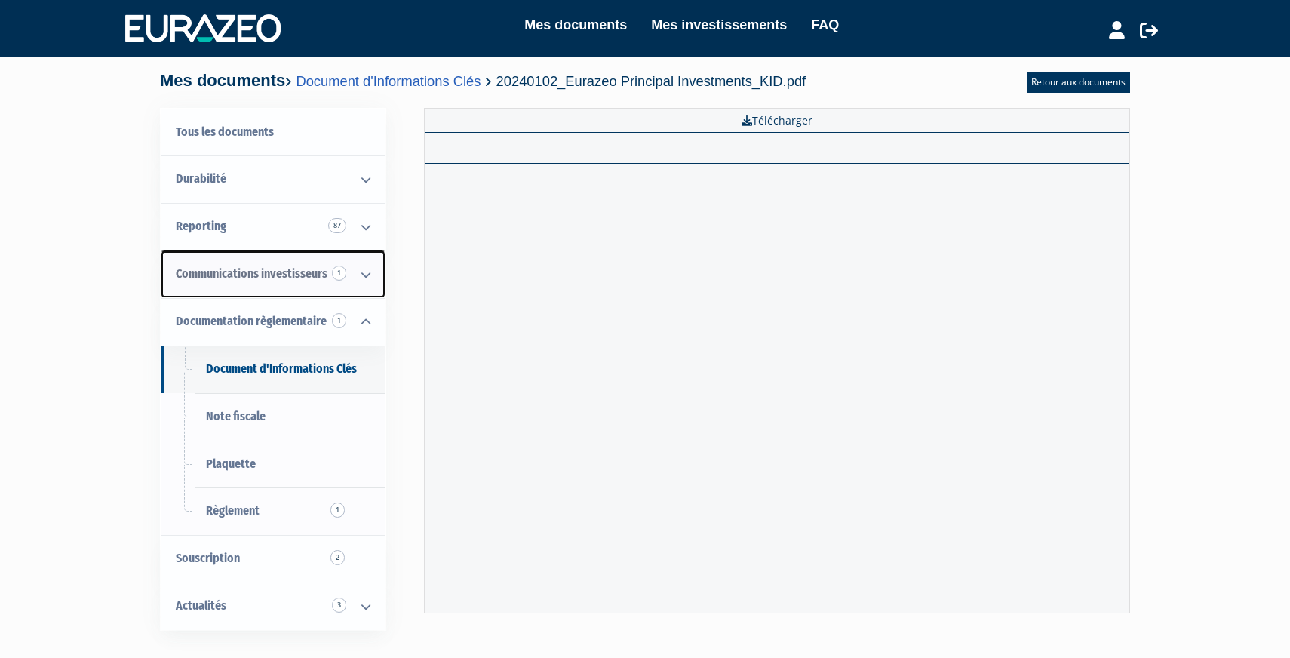
click at [247, 282] on link "Communications investisseurs 1" at bounding box center [273, 274] width 225 height 48
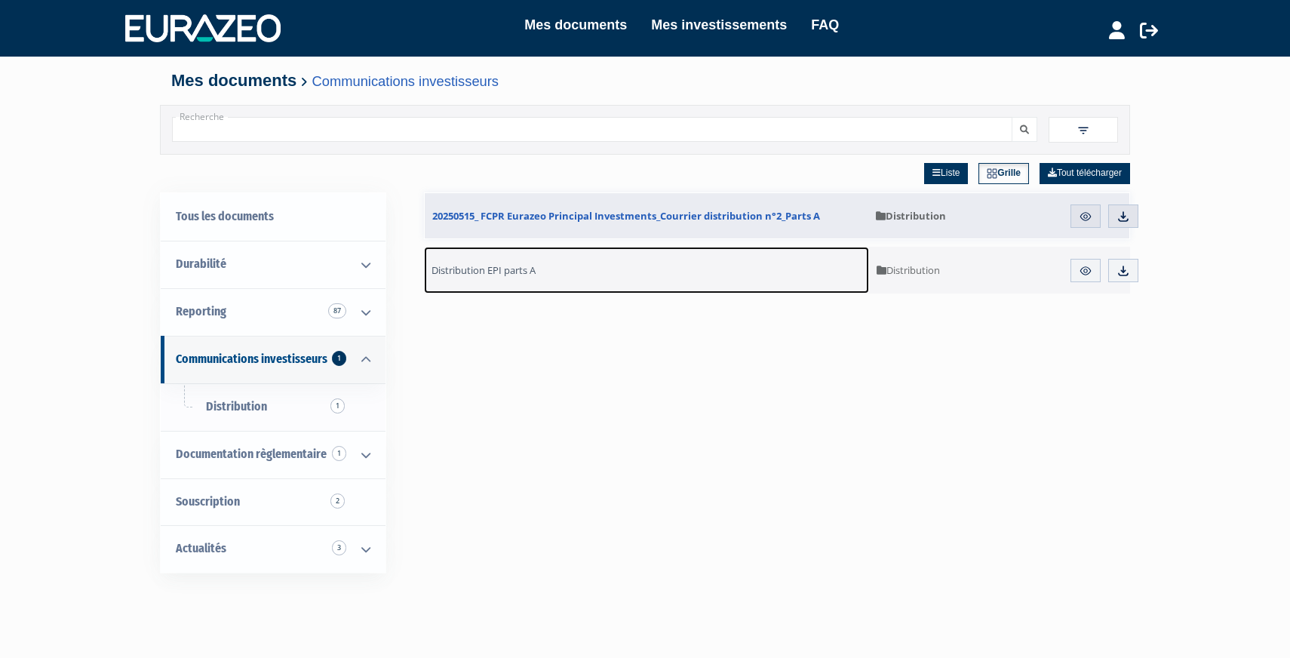
click at [546, 268] on link "Distribution EPI parts A" at bounding box center [646, 270] width 445 height 47
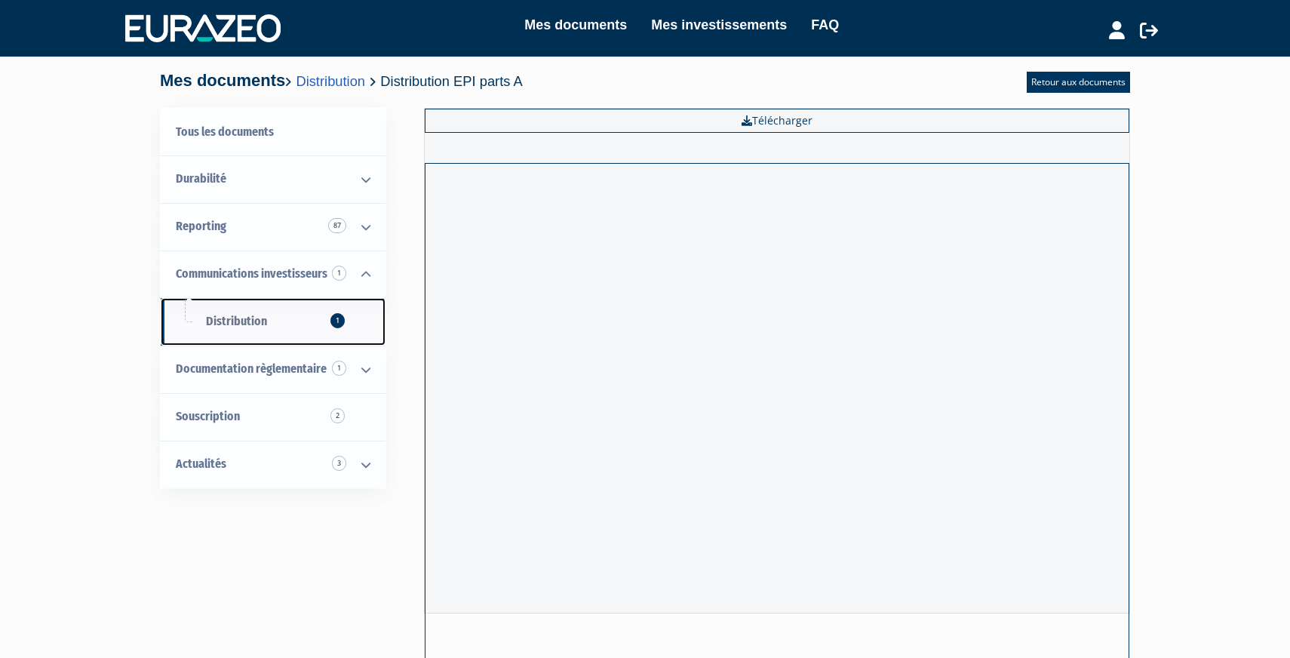
click at [283, 314] on link "Distribution 1" at bounding box center [273, 322] width 225 height 48
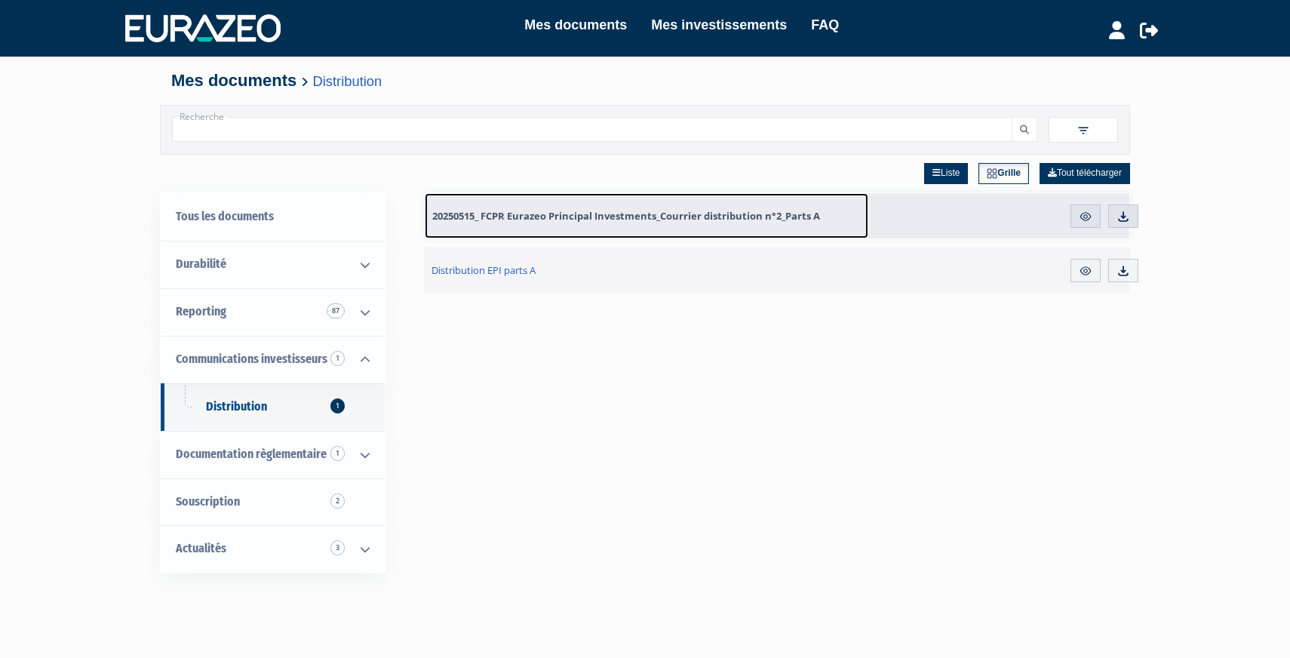
click at [639, 201] on link "20250515_ FCPR Eurazeo Principal Investments_Courrier distribution n°2_Parts A" at bounding box center [647, 215] width 444 height 45
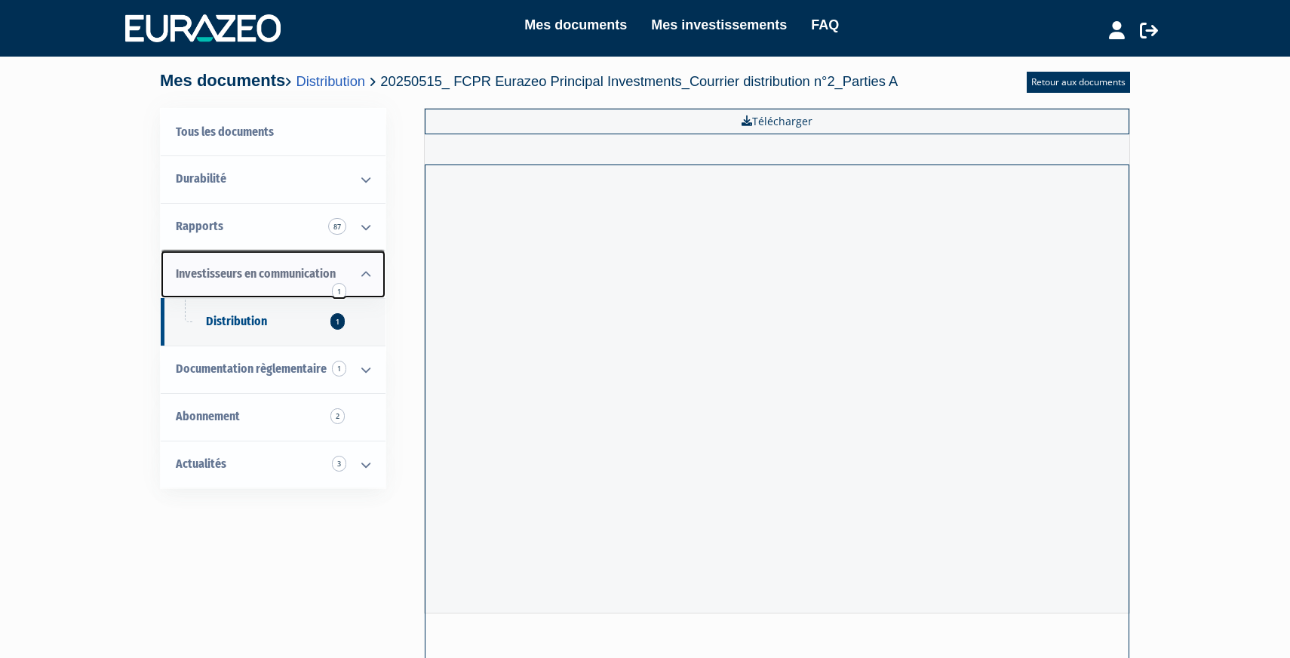
click at [257, 270] on font "Investisseurs en communication" at bounding box center [256, 273] width 160 height 14
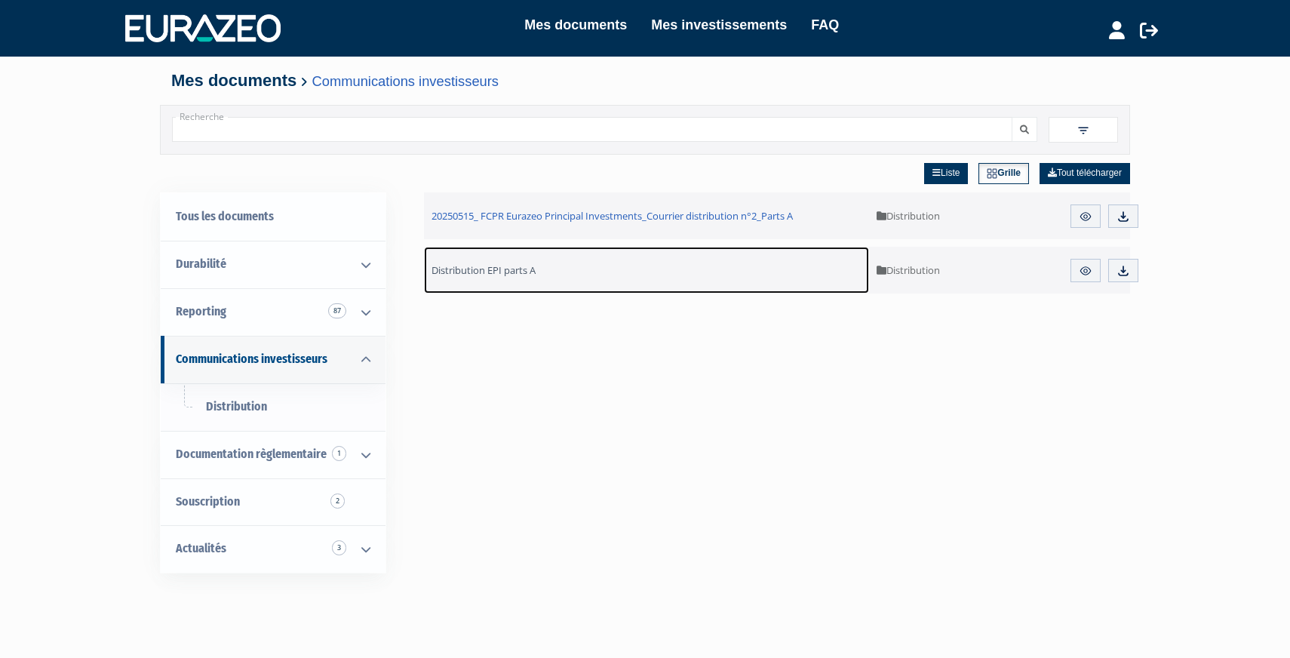
click at [529, 269] on span "Distribution EPI parts A" at bounding box center [483, 270] width 104 height 14
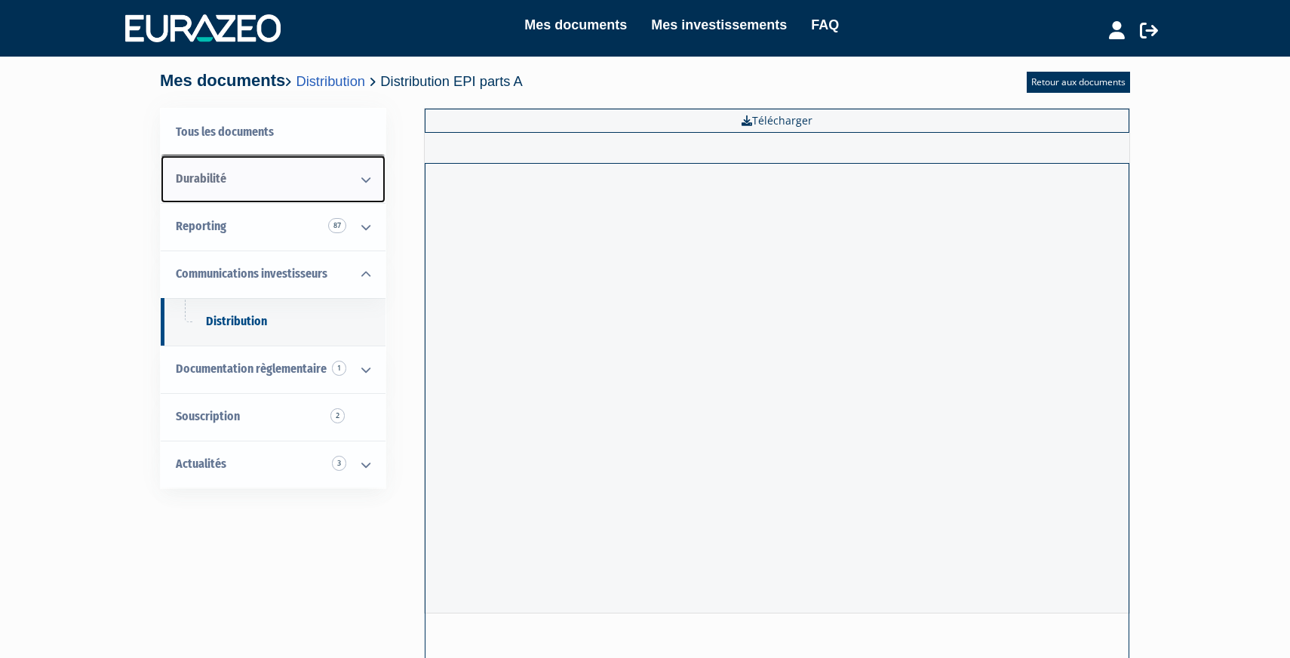
click at [250, 188] on link "Durabilité" at bounding box center [273, 179] width 225 height 48
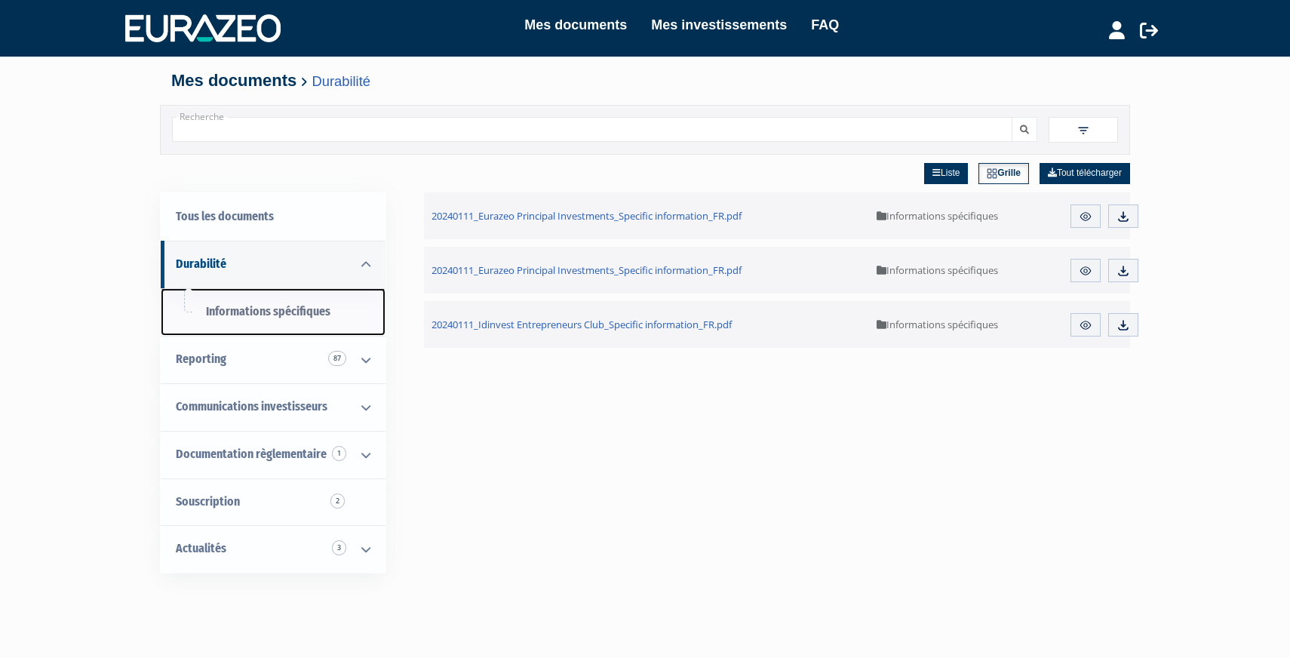
click at [324, 323] on link "Informations spécifiques" at bounding box center [273, 312] width 225 height 48
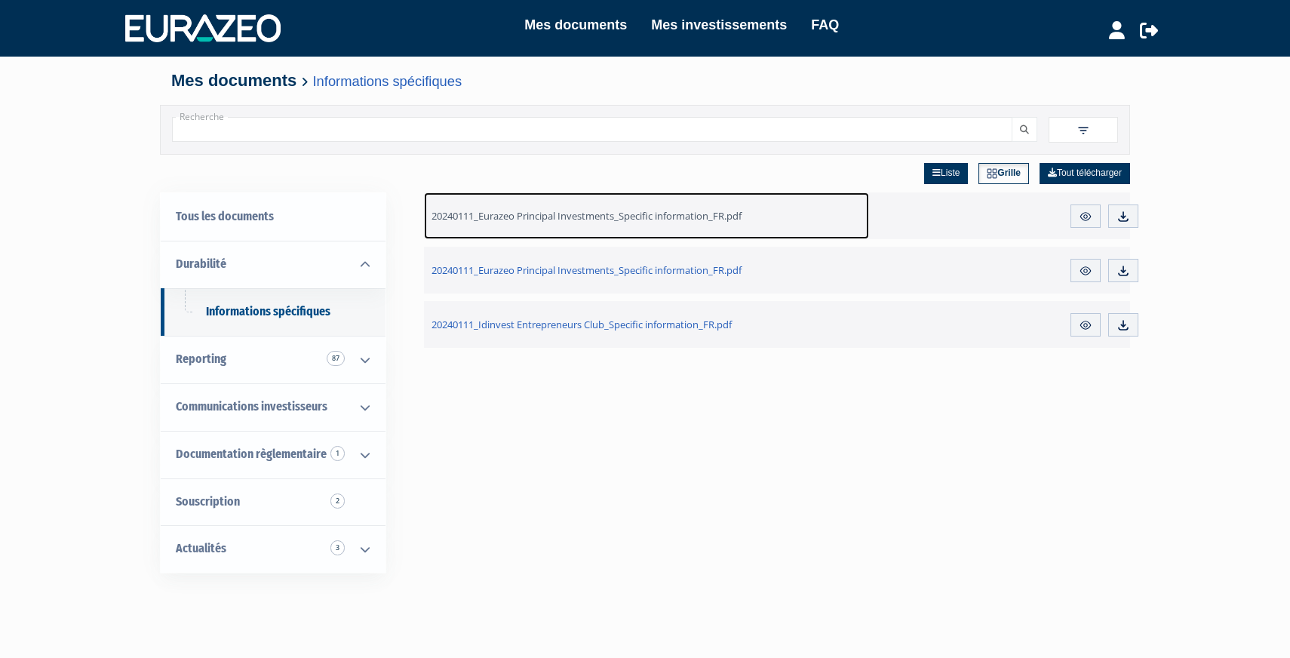
click at [607, 230] on link "20240111_Eurazeo Principal Investments_Specific information_FR.pdf" at bounding box center [646, 215] width 445 height 47
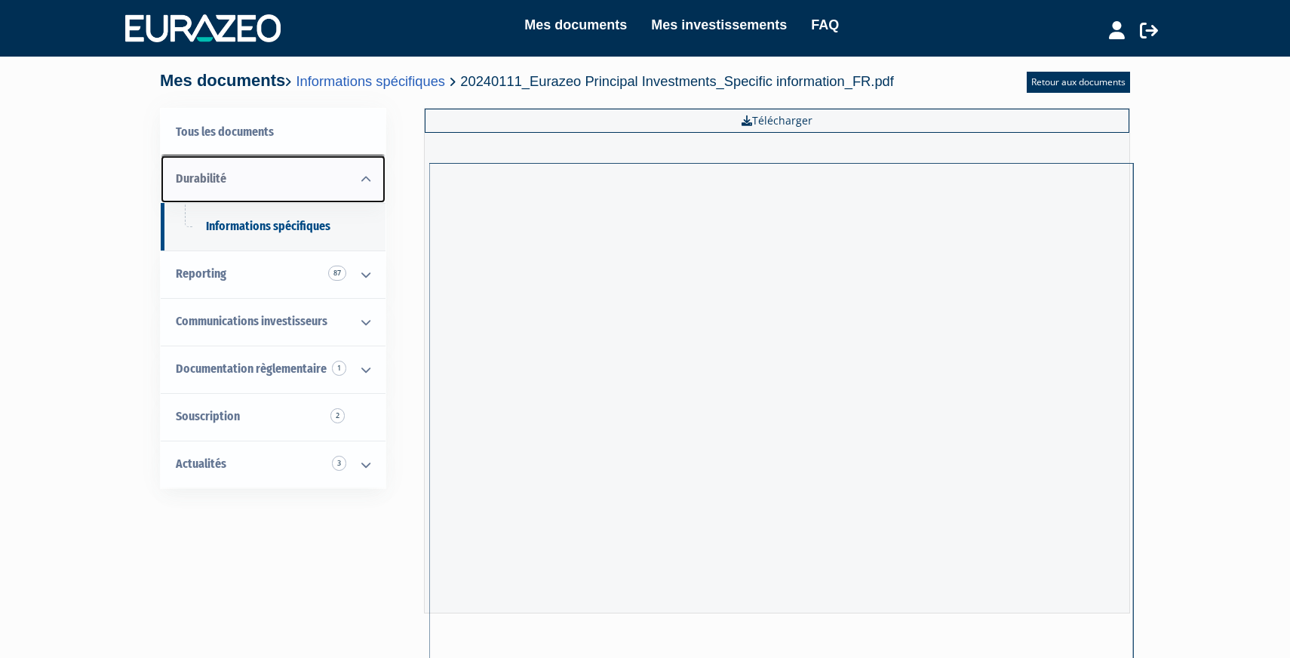
click at [226, 186] on link "Durabilité" at bounding box center [273, 179] width 225 height 48
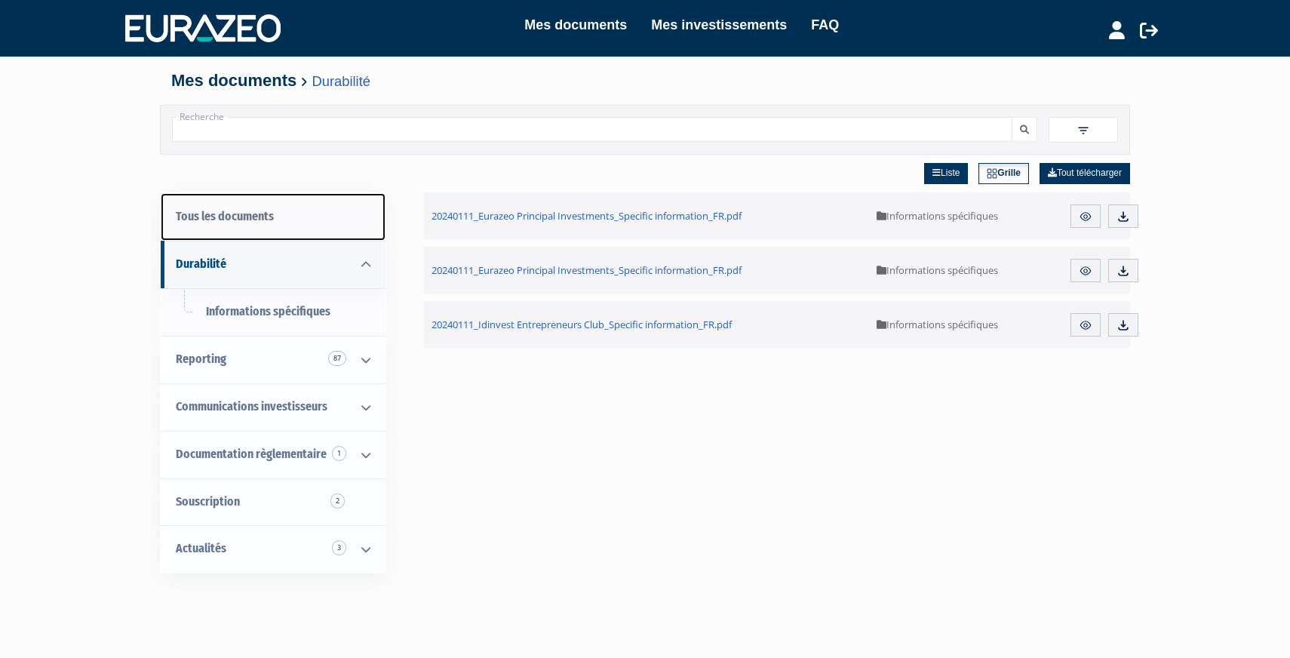
click at [217, 203] on link "Tous les documents" at bounding box center [273, 217] width 225 height 48
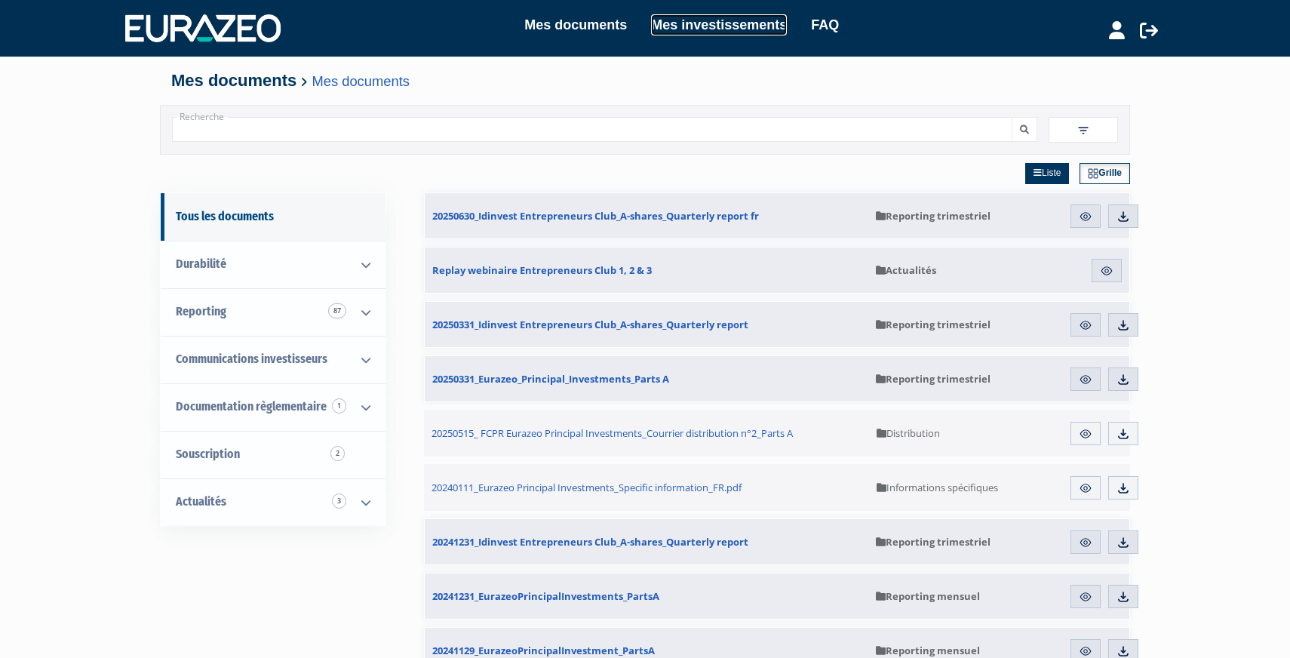
click at [702, 20] on link "Mes investissements" at bounding box center [719, 24] width 136 height 21
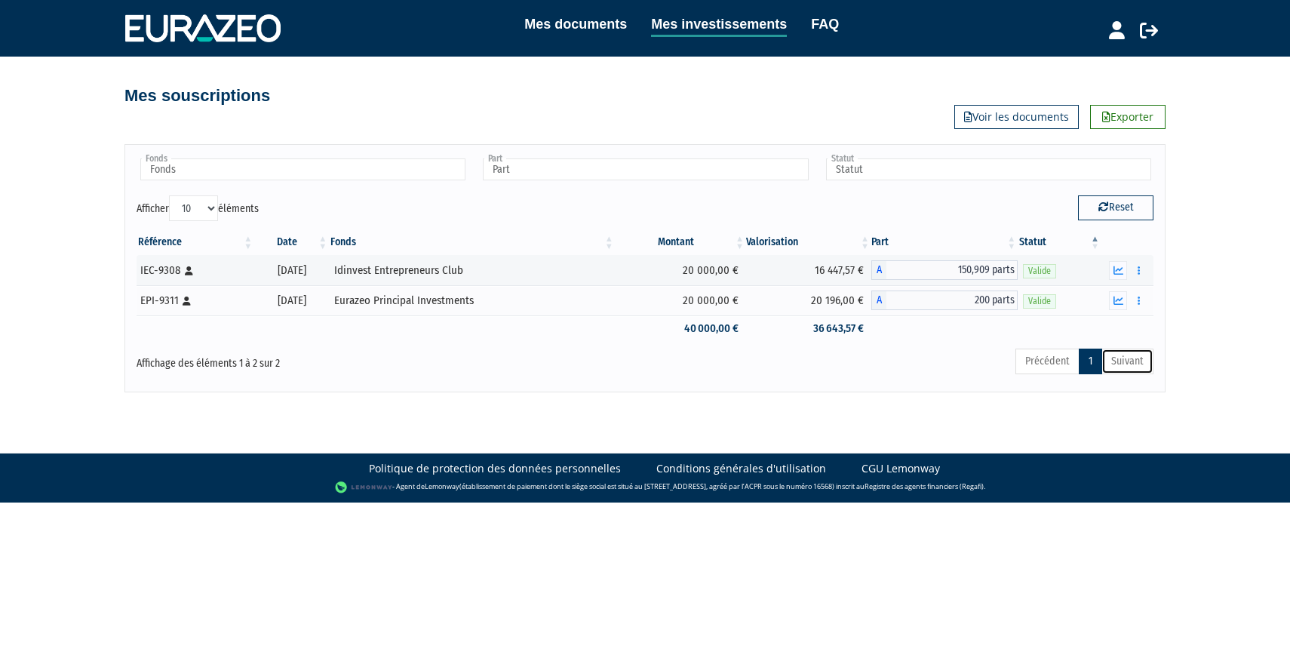
click at [1121, 366] on link "Suivant" at bounding box center [1127, 362] width 52 height 26
click at [981, 112] on link "Voir les documents" at bounding box center [1016, 117] width 124 height 24
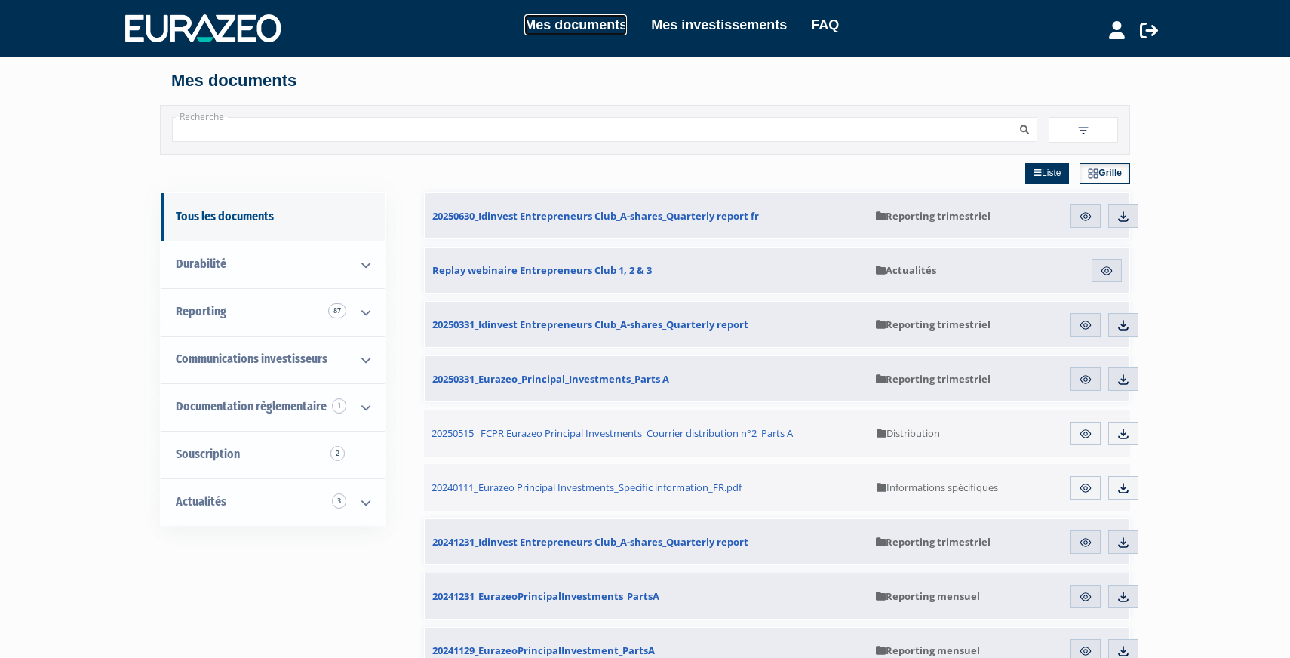
click at [579, 32] on link "Mes documents" at bounding box center [575, 24] width 103 height 21
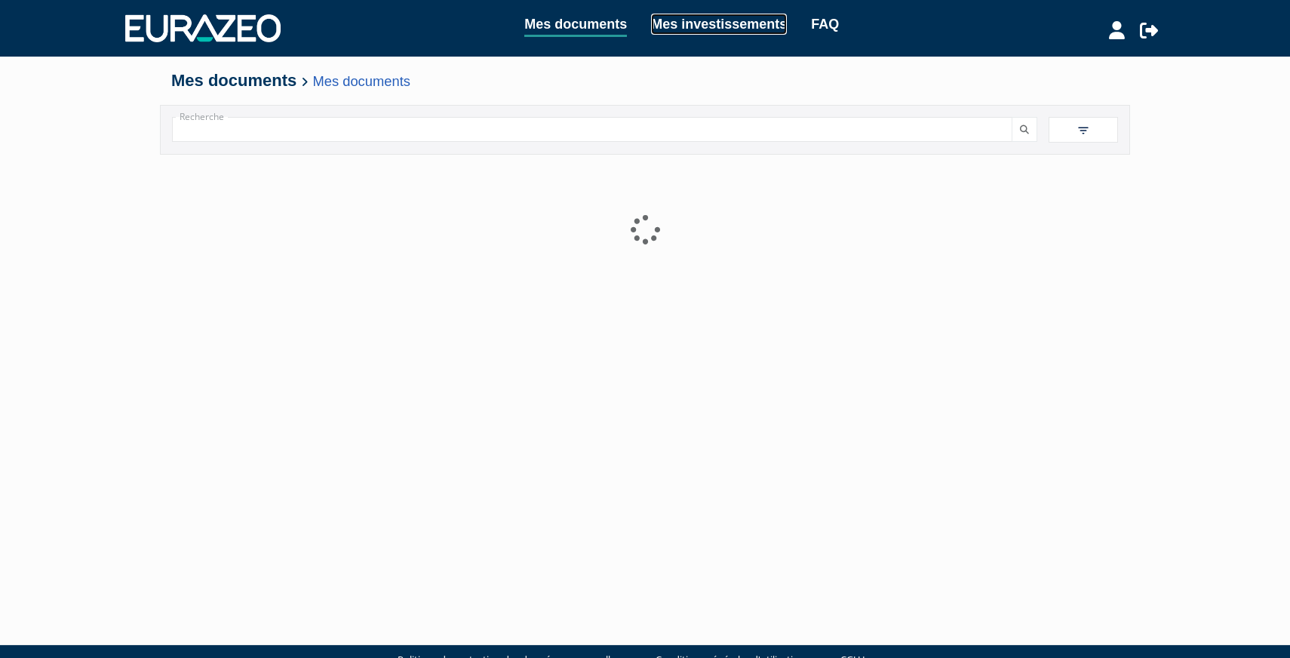
click at [718, 27] on link "Mes investissements" at bounding box center [719, 24] width 136 height 21
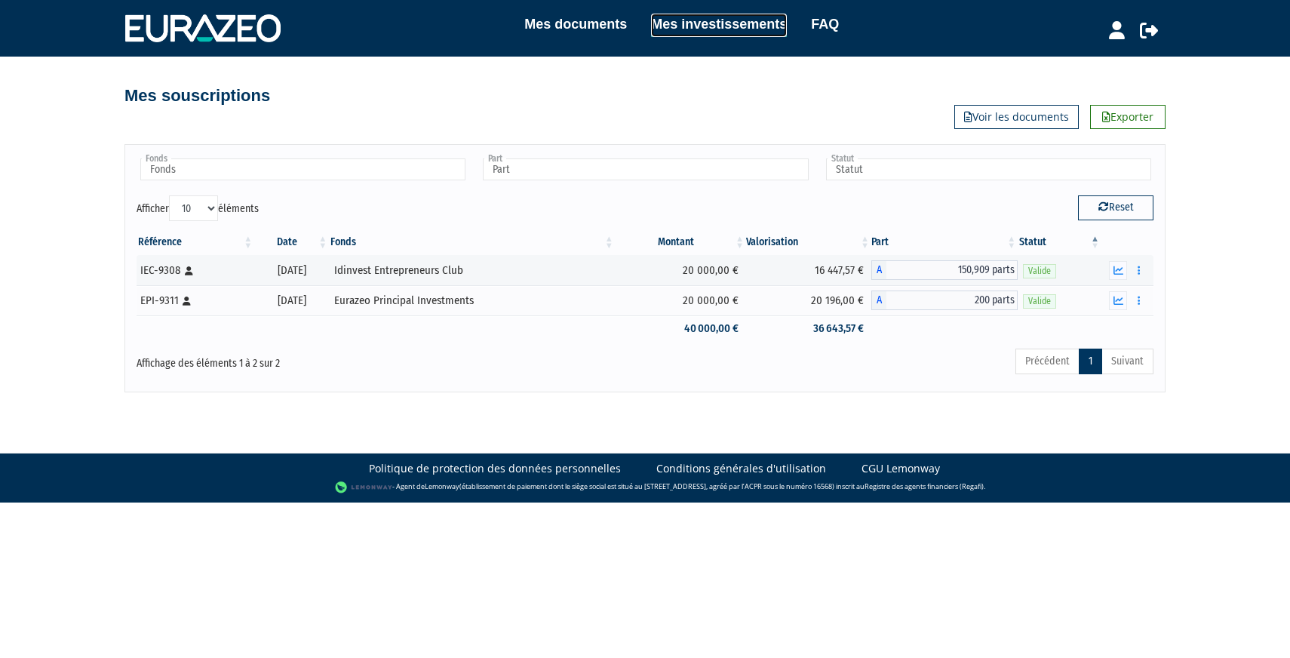
click at [718, 27] on link "Mes investissements" at bounding box center [719, 25] width 136 height 23
click at [1121, 264] on button "button" at bounding box center [1118, 270] width 18 height 19
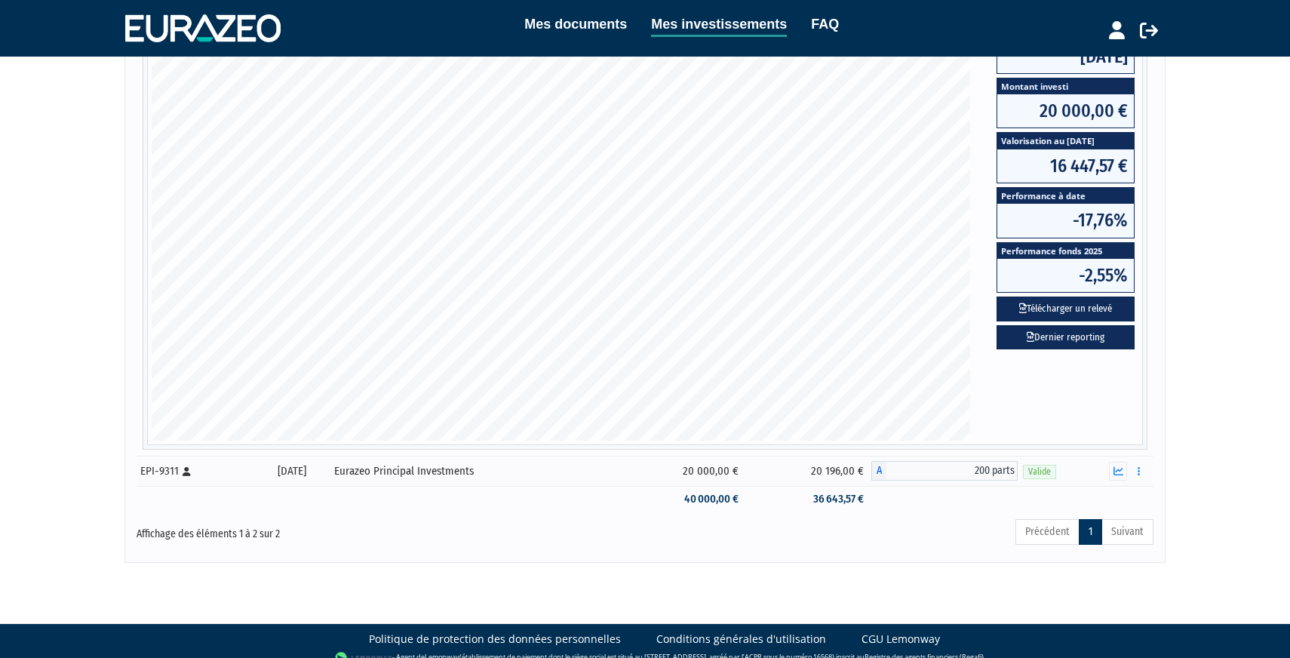
scroll to position [302, 0]
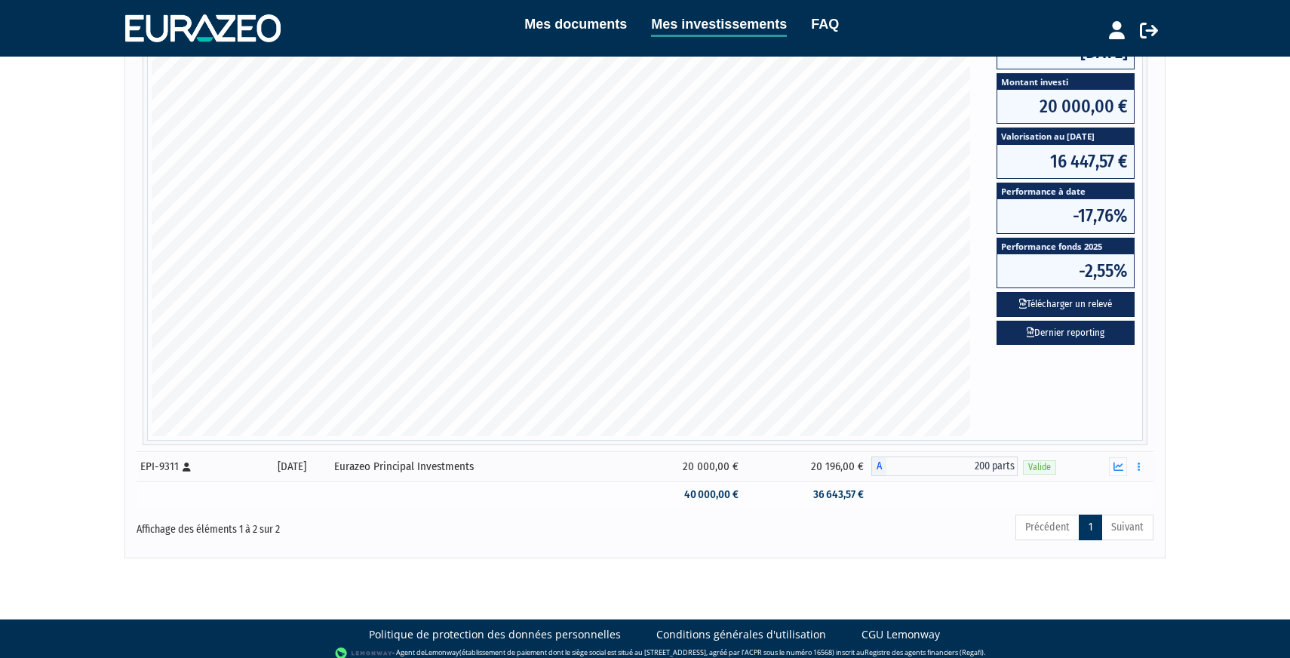
click at [834, 492] on td "36 643,57 €" at bounding box center [808, 494] width 125 height 26
click at [1112, 524] on link "Suivant" at bounding box center [1127, 527] width 52 height 26
click at [858, 495] on td "36 643,57 €" at bounding box center [808, 494] width 125 height 26
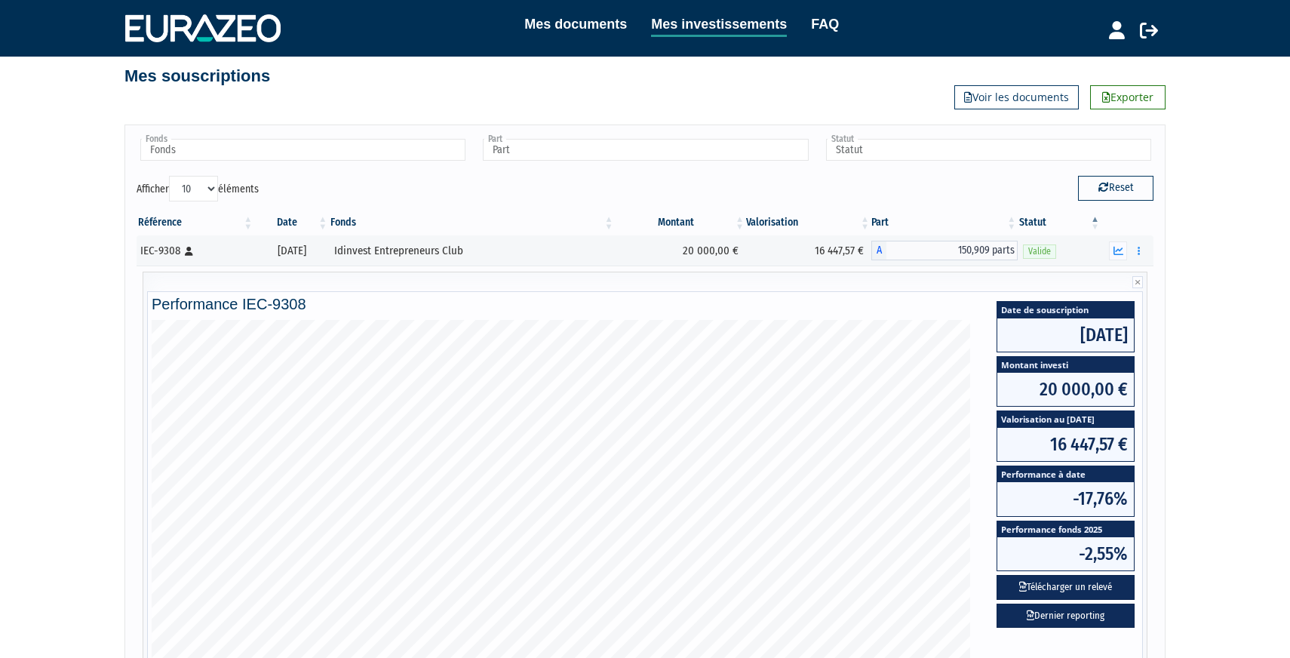
scroll to position [0, 0]
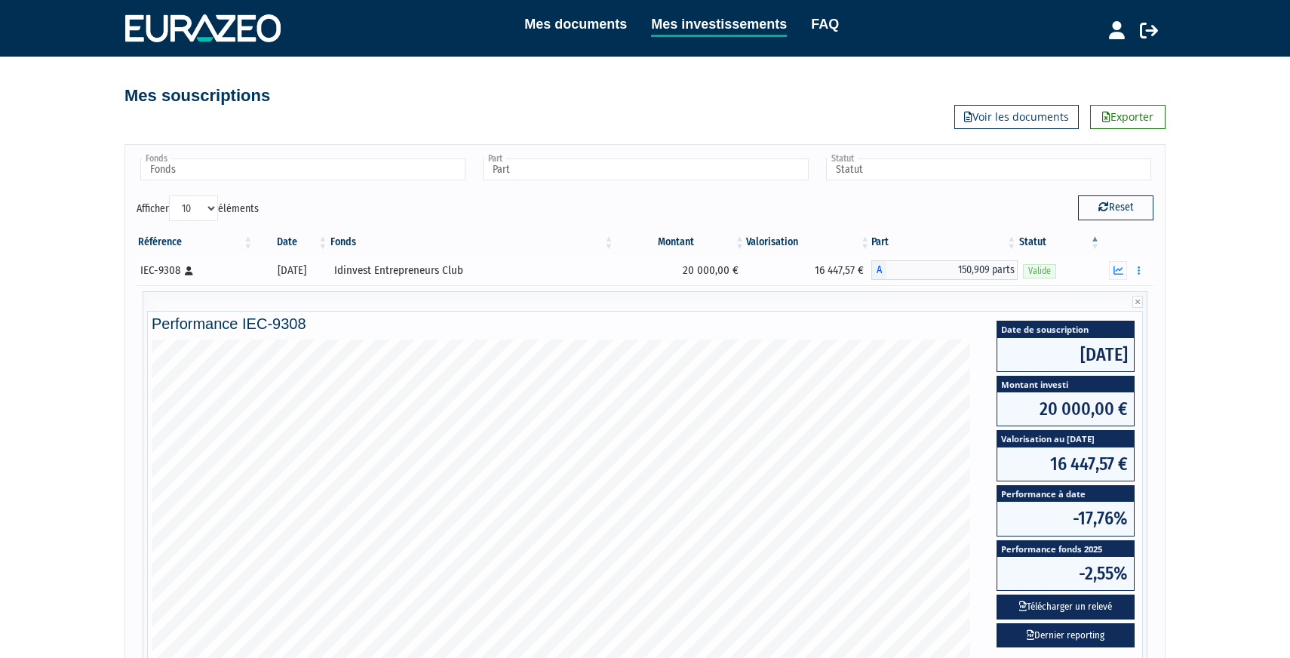
click at [723, 265] on td "20 000,00 €" at bounding box center [681, 270] width 131 height 30
click at [1116, 272] on icon "button" at bounding box center [1118, 271] width 10 height 10
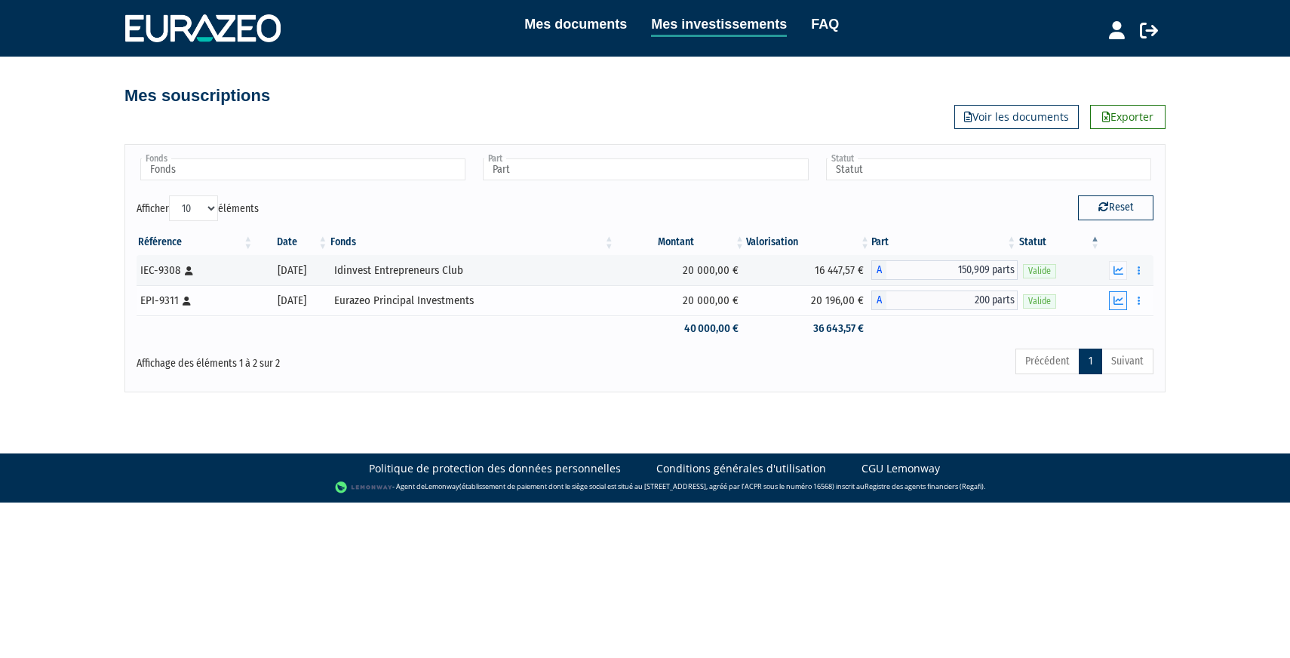
click at [1118, 292] on button "button" at bounding box center [1118, 300] width 18 height 19
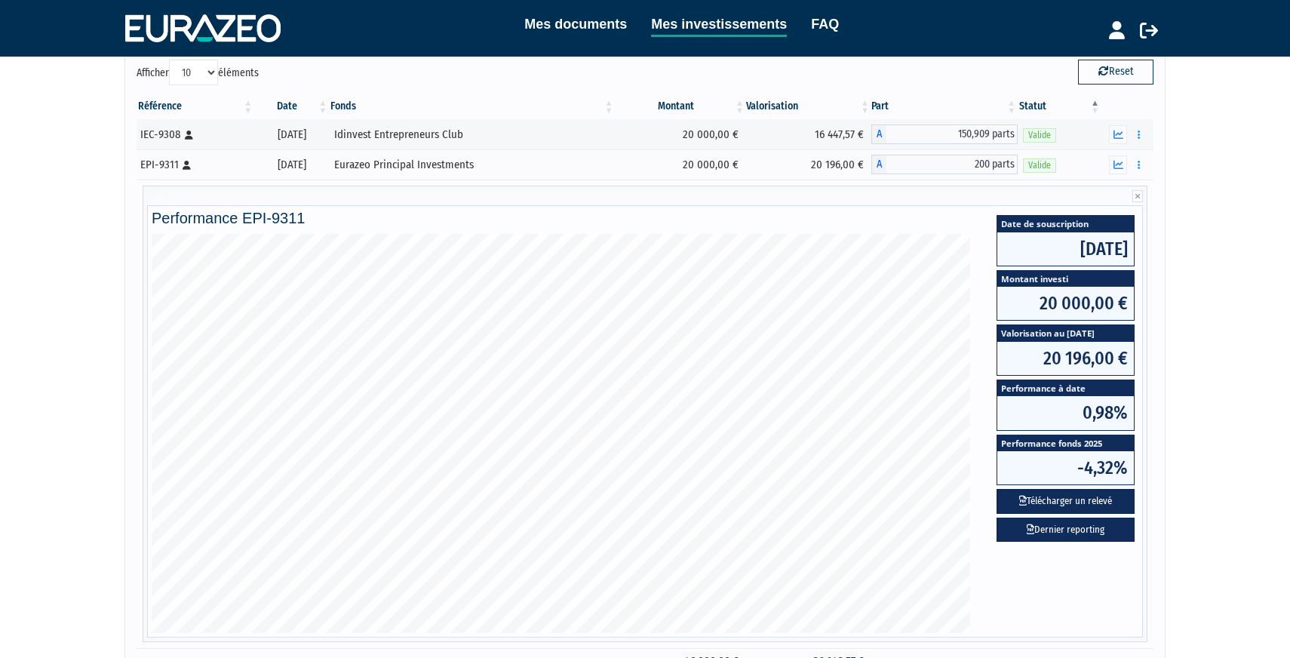
scroll to position [137, 0]
click at [1119, 141] on button "button" at bounding box center [1118, 133] width 18 height 19
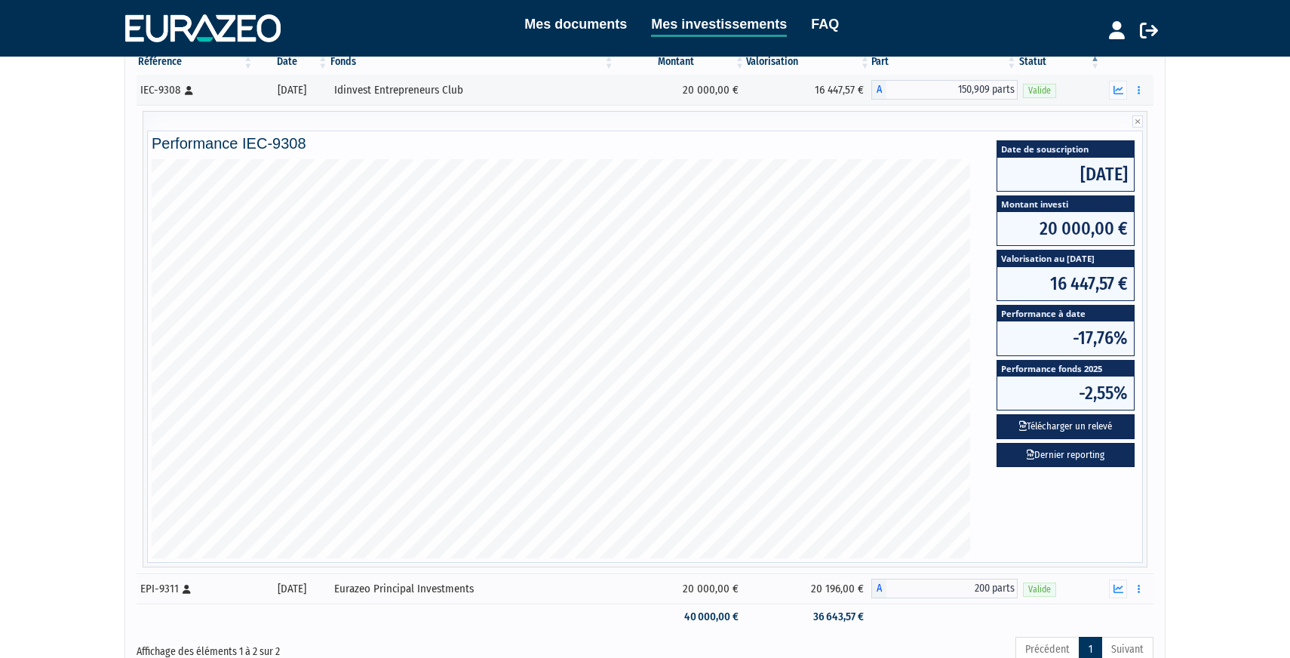
scroll to position [154, 0]
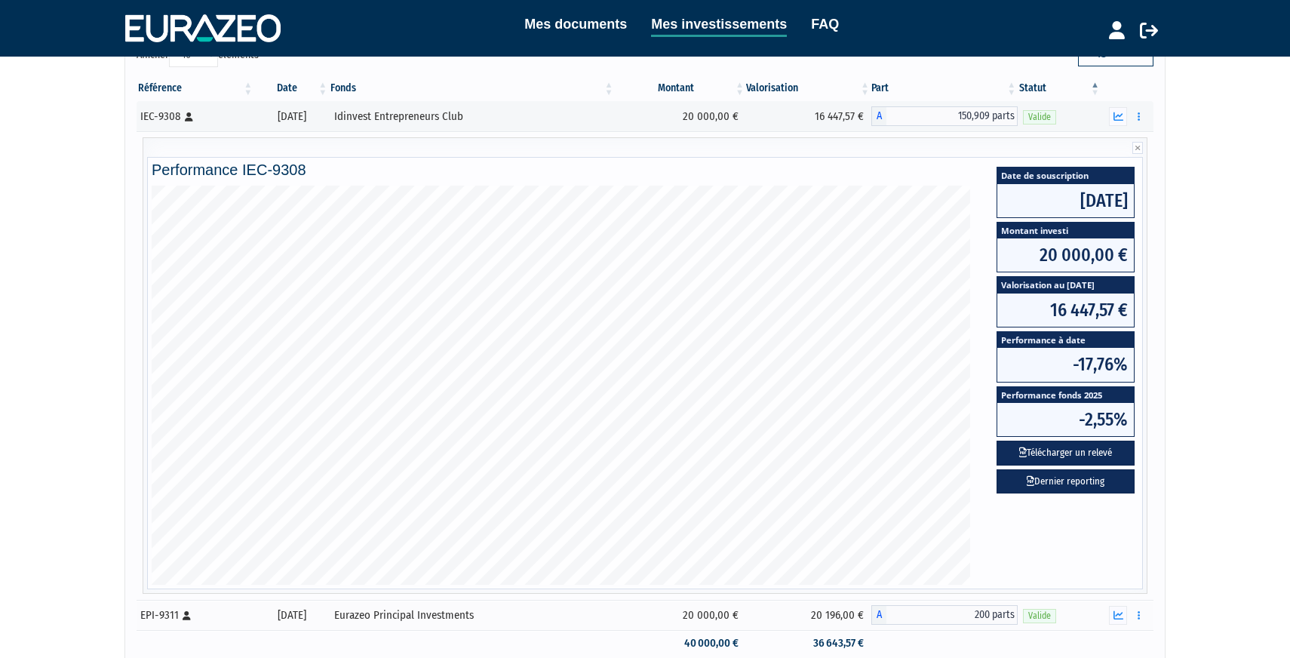
click at [56, 198] on div "Mes documents Mes investissements FAQ Déconnexion Mes documents Mes investissem…" at bounding box center [645, 276] width 1290 height 861
